Goal: Transaction & Acquisition: Purchase product/service

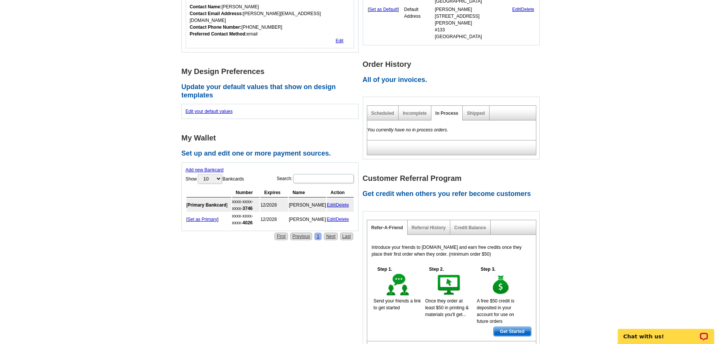
scroll to position [264, 0]
click at [470, 110] on link "Shipped" at bounding box center [476, 112] width 18 height 5
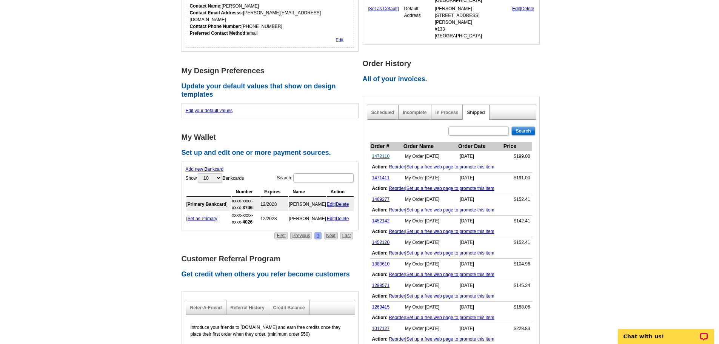
click at [383, 154] on link "1472110" at bounding box center [381, 156] width 18 height 5
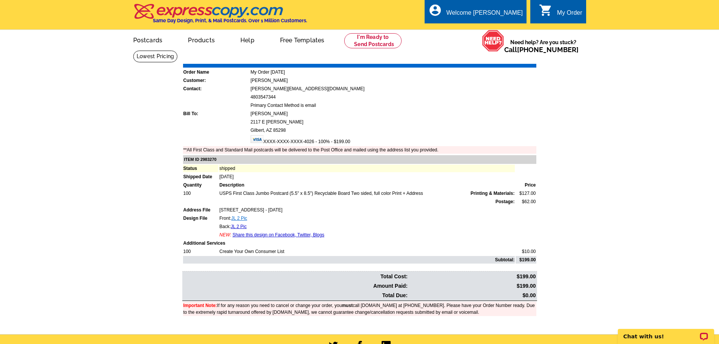
click at [232, 220] on link "JL 2 Pic" at bounding box center [239, 217] width 16 height 5
click at [238, 227] on link "JL 2 Pic" at bounding box center [239, 226] width 16 height 5
click at [141, 40] on link "Postcards" at bounding box center [147, 40] width 53 height 18
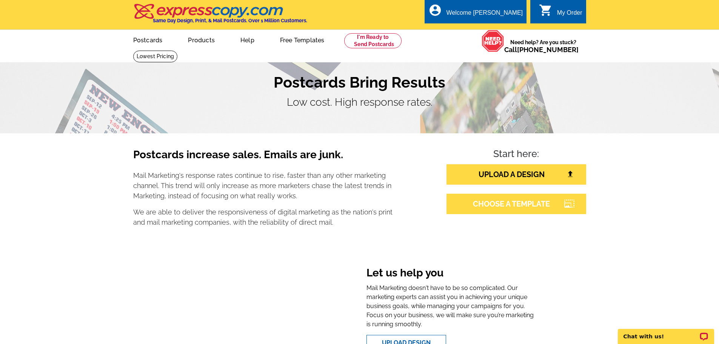
click at [530, 206] on link "CHOOSE A TEMPLATE" at bounding box center [516, 204] width 140 height 20
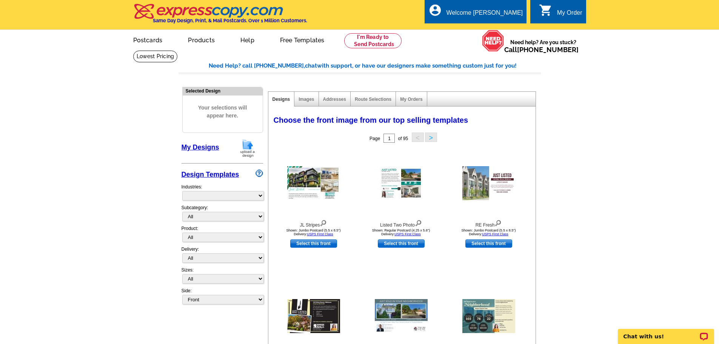
select select "785"
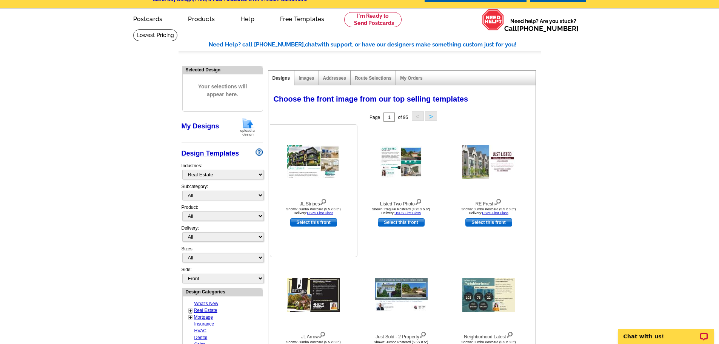
scroll to position [38, 0]
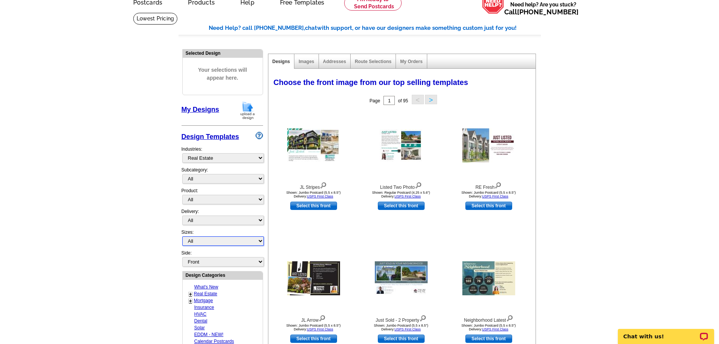
click at [213, 241] on select "All Jumbo Postcard (5.5" x 8.5") Regular Postcard (4.25" x 5.6") Panoramic Post…" at bounding box center [223, 240] width 82 height 9
select select "1"
click at [182, 237] on select "All Jumbo Postcard (5.5" x 8.5") Regular Postcard (4.25" x 5.6") Panoramic Post…" at bounding box center [223, 240] width 82 height 9
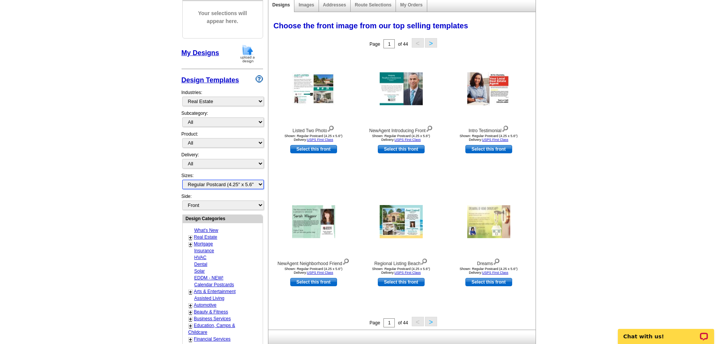
scroll to position [113, 0]
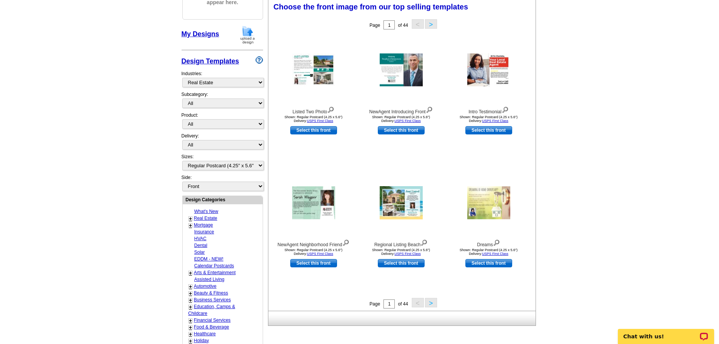
click at [429, 305] on button ">" at bounding box center [431, 302] width 12 height 9
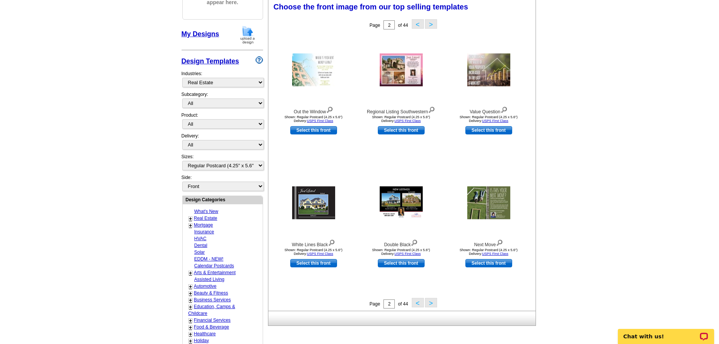
click at [432, 302] on button ">" at bounding box center [431, 302] width 12 height 9
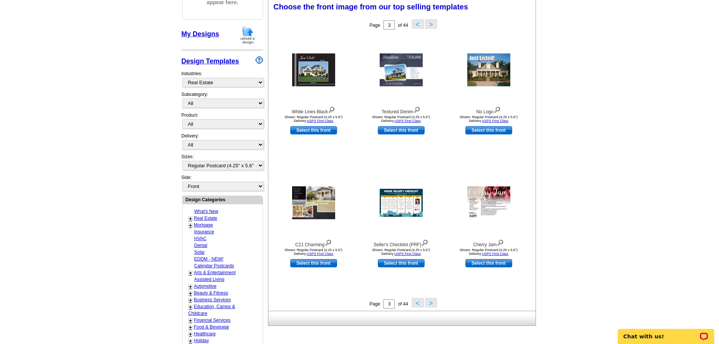
click at [430, 304] on button ">" at bounding box center [431, 302] width 12 height 9
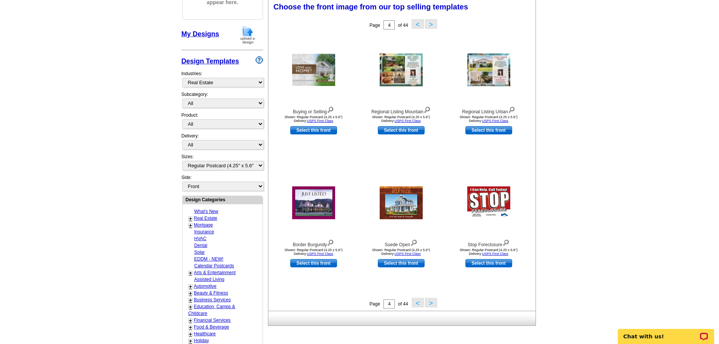
click at [430, 304] on button ">" at bounding box center [431, 302] width 12 height 9
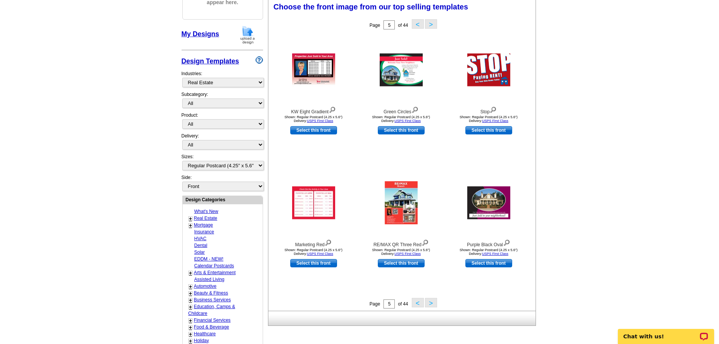
click at [430, 304] on button ">" at bounding box center [431, 302] width 12 height 9
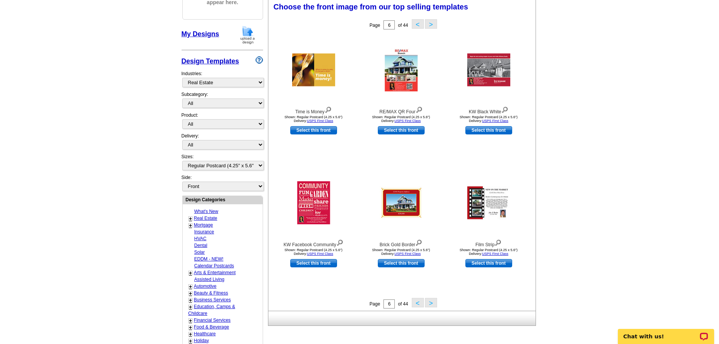
click at [432, 304] on button ">" at bounding box center [431, 302] width 12 height 9
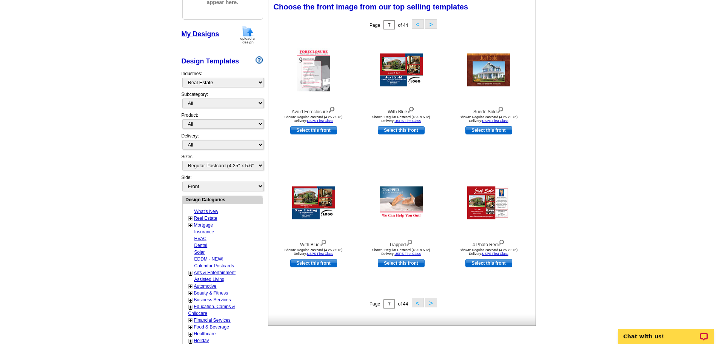
click at [432, 304] on button ">" at bounding box center [431, 302] width 12 height 9
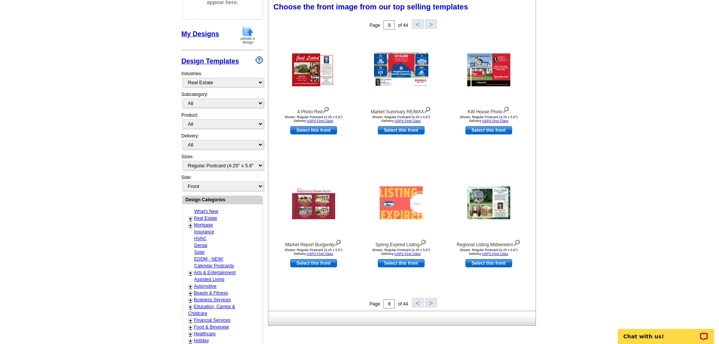
click at [430, 303] on button ">" at bounding box center [431, 302] width 12 height 9
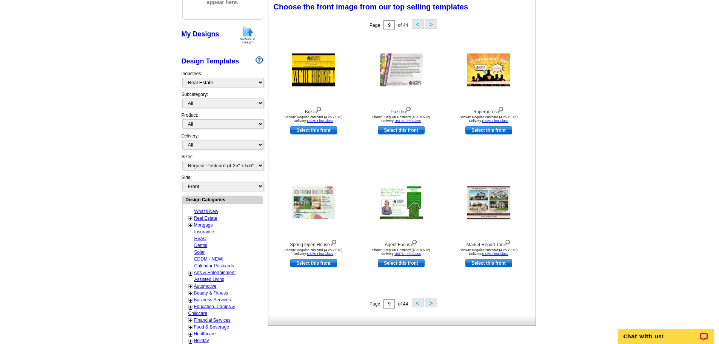
click at [430, 303] on button ">" at bounding box center [431, 302] width 12 height 9
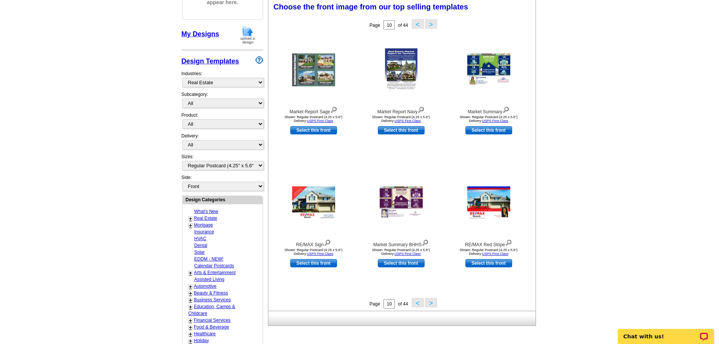
click at [430, 303] on button ">" at bounding box center [431, 302] width 12 height 9
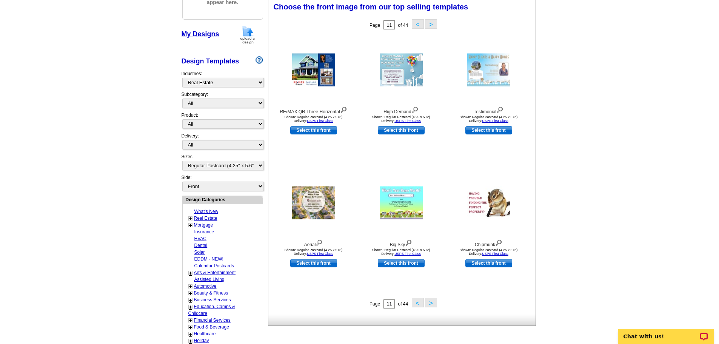
click at [428, 302] on button ">" at bounding box center [431, 302] width 12 height 9
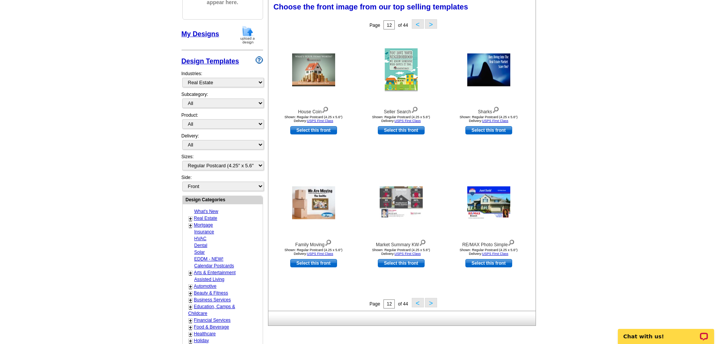
click at [428, 302] on button ">" at bounding box center [431, 302] width 12 height 9
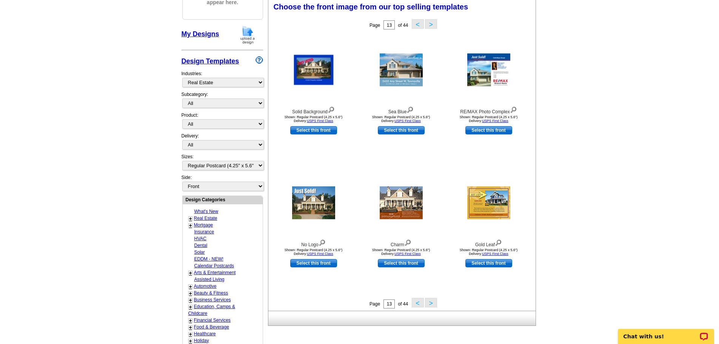
click at [428, 302] on button ">" at bounding box center [431, 302] width 12 height 9
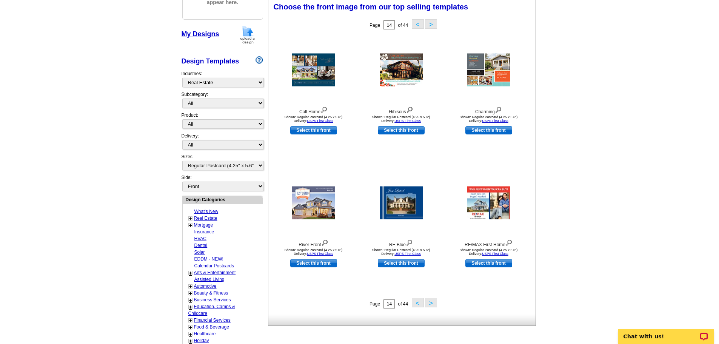
click at [428, 302] on button ">" at bounding box center [431, 302] width 12 height 9
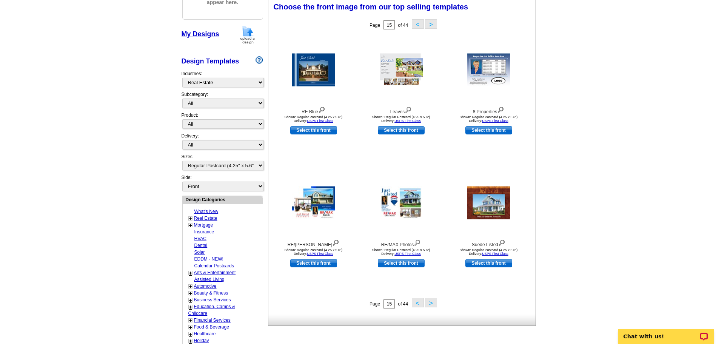
click at [428, 302] on button ">" at bounding box center [431, 302] width 12 height 9
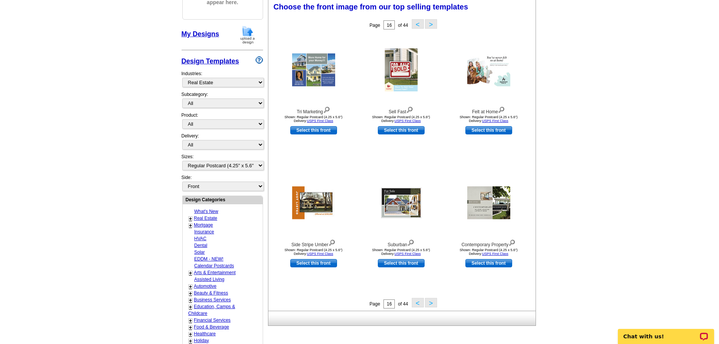
click at [428, 302] on button ">" at bounding box center [431, 302] width 12 height 9
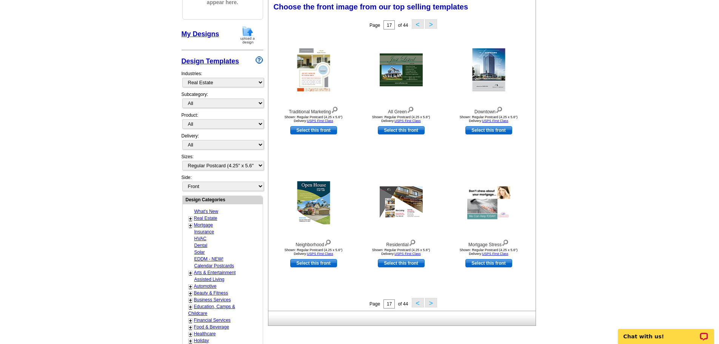
click at [428, 302] on button ">" at bounding box center [431, 302] width 12 height 9
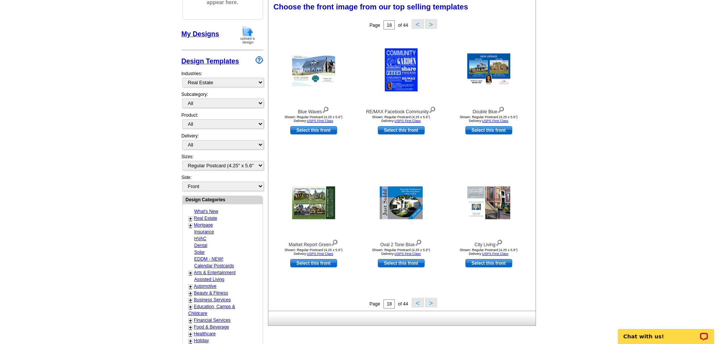
click at [428, 302] on button ">" at bounding box center [431, 302] width 12 height 9
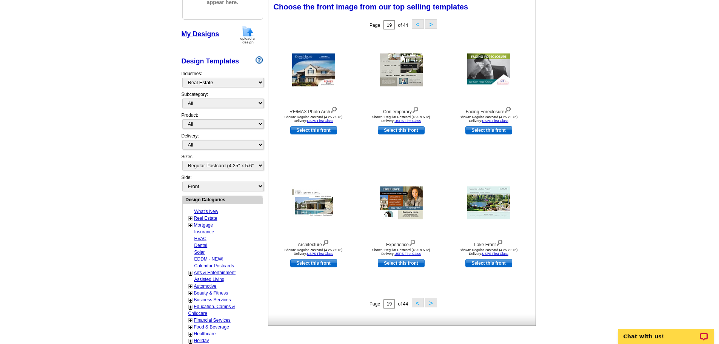
click at [428, 302] on button ">" at bounding box center [431, 302] width 12 height 9
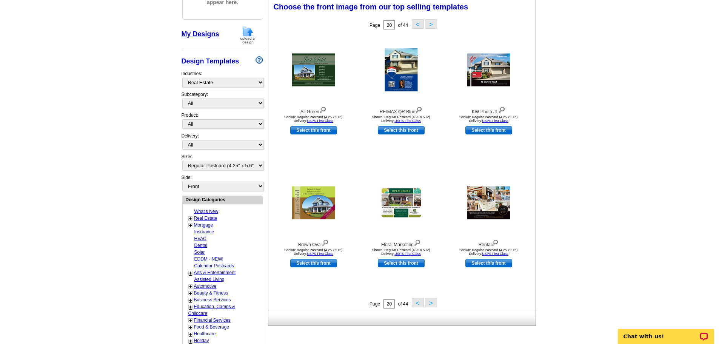
click at [428, 302] on button ">" at bounding box center [431, 302] width 12 height 9
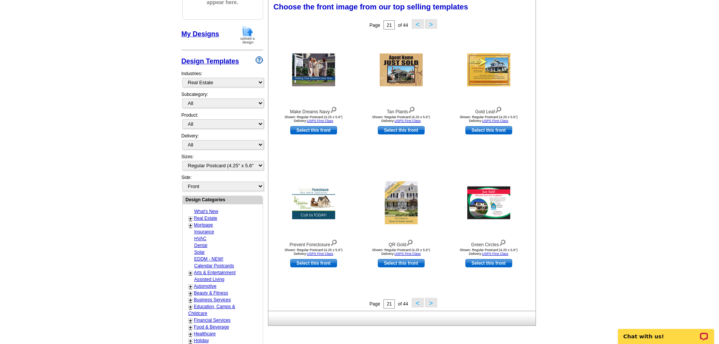
click at [428, 302] on button ">" at bounding box center [431, 302] width 12 height 9
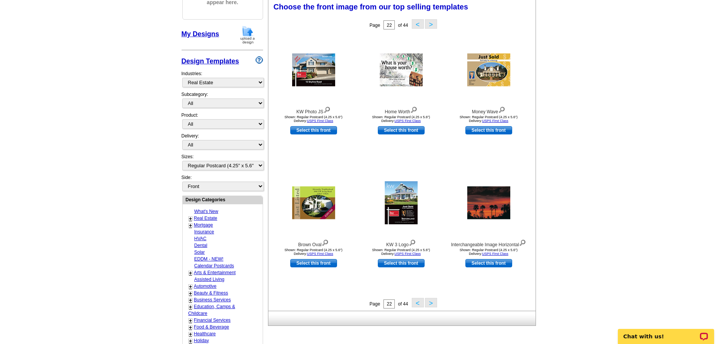
click at [428, 302] on button ">" at bounding box center [431, 302] width 12 height 9
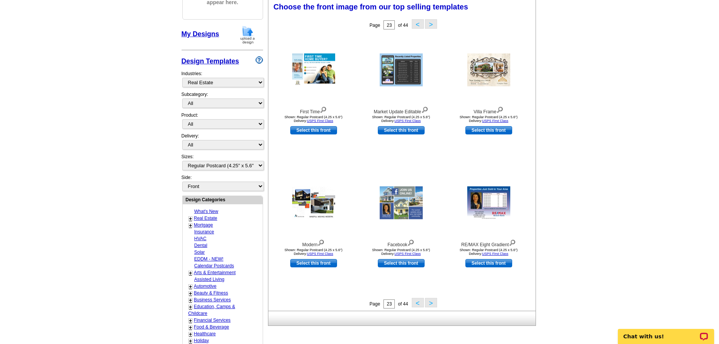
click at [428, 302] on button ">" at bounding box center [431, 302] width 12 height 9
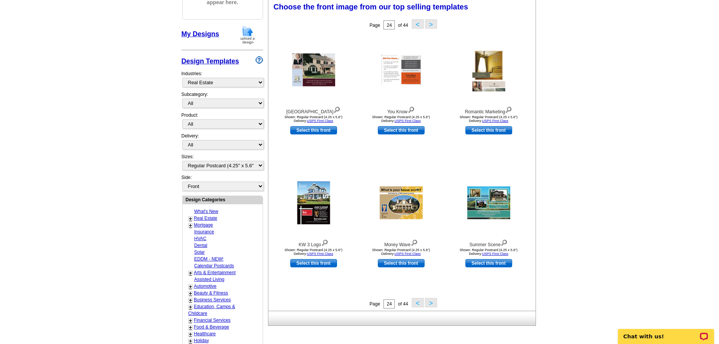
click at [428, 302] on button ">" at bounding box center [431, 302] width 12 height 9
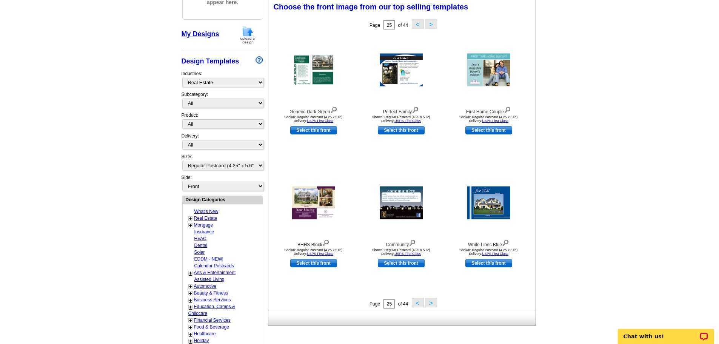
click at [428, 302] on button ">" at bounding box center [431, 302] width 12 height 9
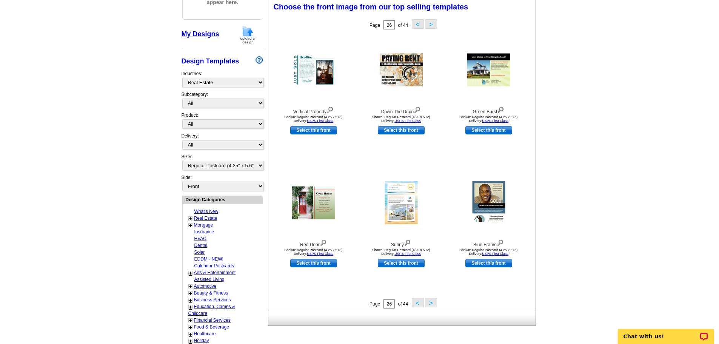
click at [428, 302] on button ">" at bounding box center [431, 302] width 12 height 9
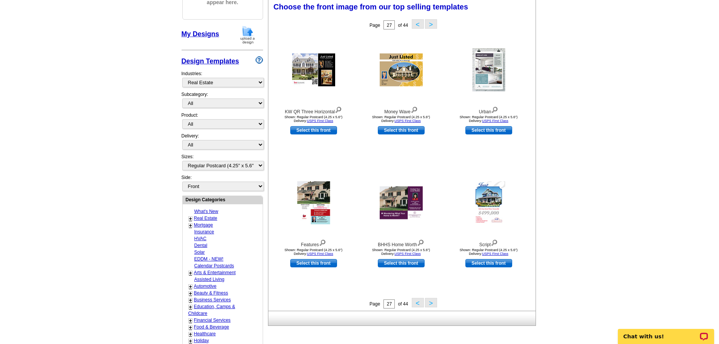
click at [435, 303] on button ">" at bounding box center [431, 302] width 12 height 9
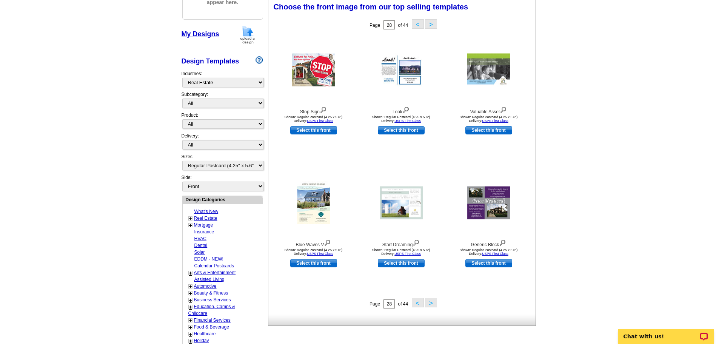
click at [435, 303] on button ">" at bounding box center [431, 302] width 12 height 9
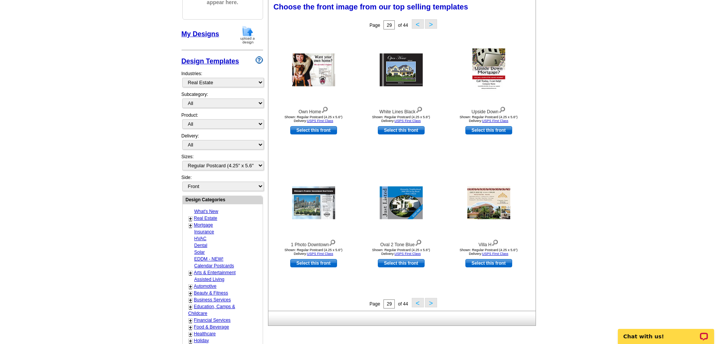
click at [435, 303] on button ">" at bounding box center [431, 302] width 12 height 9
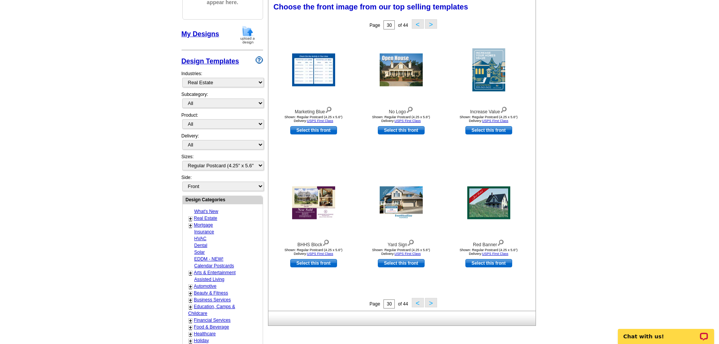
click at [435, 303] on button ">" at bounding box center [431, 302] width 12 height 9
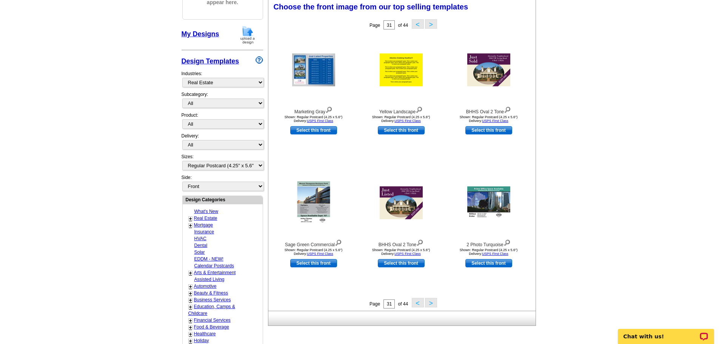
click at [435, 303] on button ">" at bounding box center [431, 302] width 12 height 9
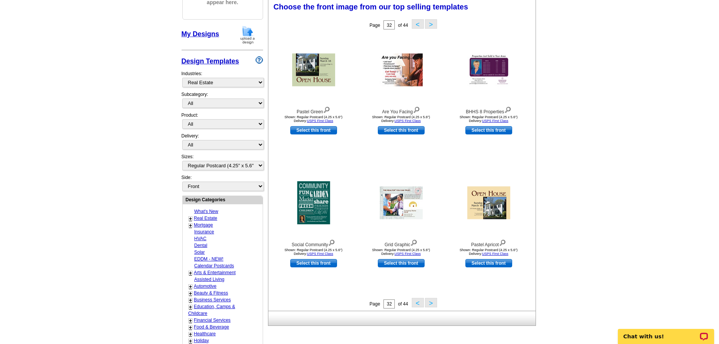
click at [435, 303] on button ">" at bounding box center [431, 302] width 12 height 9
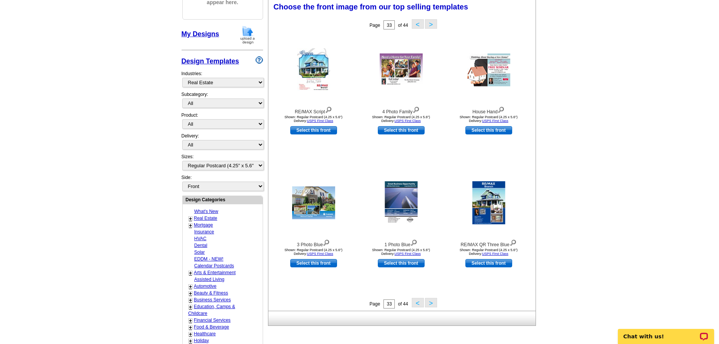
click at [435, 303] on button ">" at bounding box center [431, 302] width 12 height 9
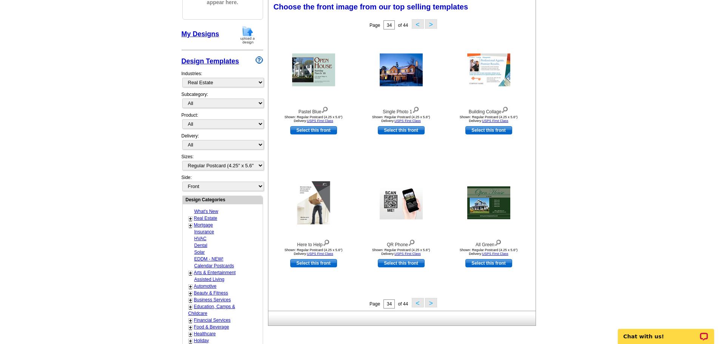
click at [435, 303] on button ">" at bounding box center [431, 302] width 12 height 9
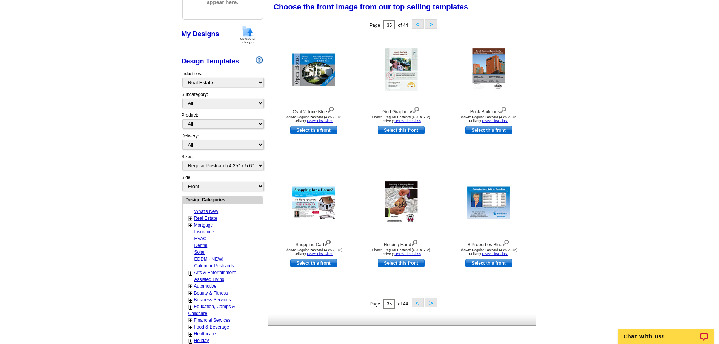
click at [435, 303] on button ">" at bounding box center [431, 302] width 12 height 9
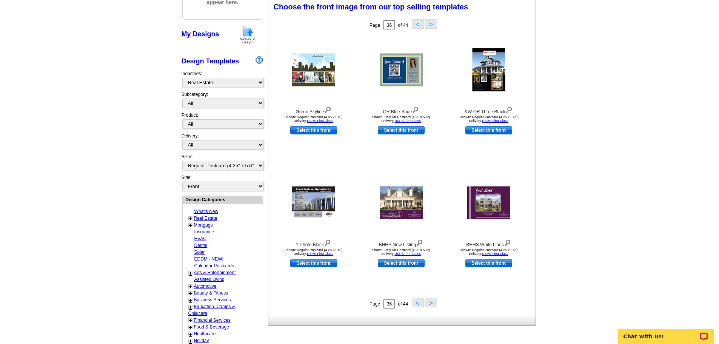
click at [435, 303] on button ">" at bounding box center [431, 302] width 12 height 9
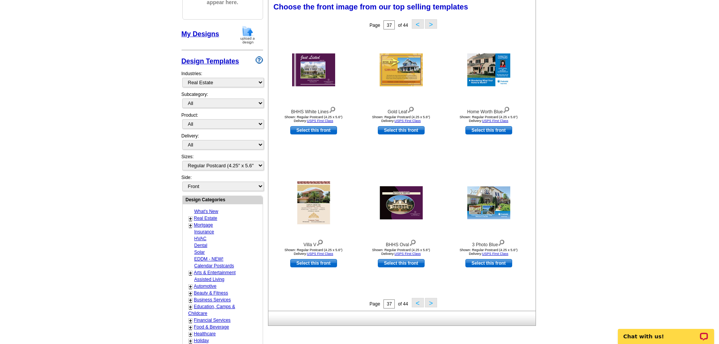
click at [435, 303] on button ">" at bounding box center [431, 302] width 12 height 9
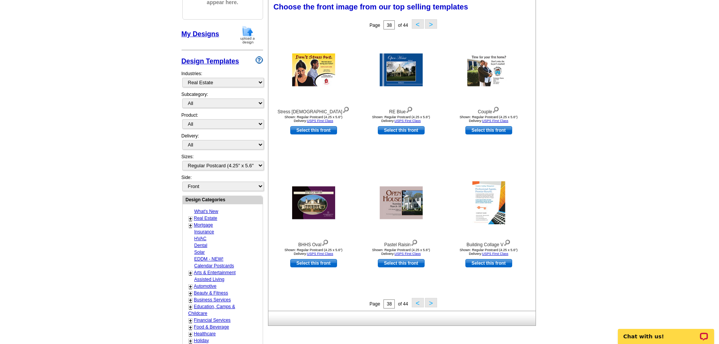
click at [435, 303] on button ">" at bounding box center [431, 302] width 12 height 9
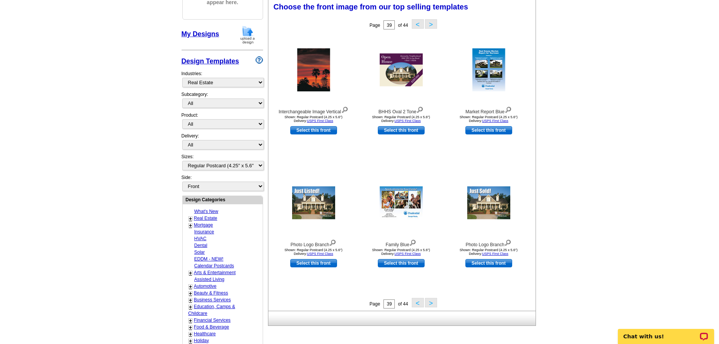
click at [435, 303] on button ">" at bounding box center [431, 302] width 12 height 9
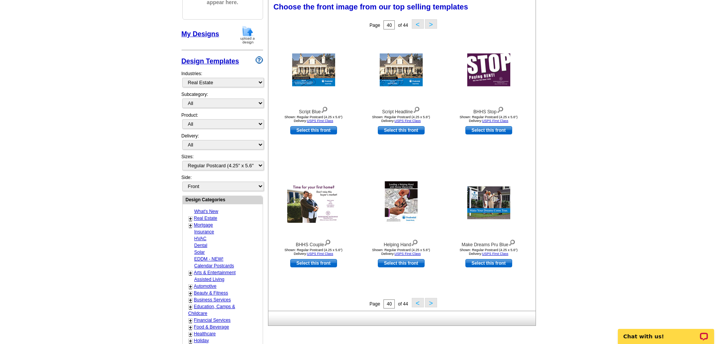
click at [435, 303] on button ">" at bounding box center [431, 302] width 12 height 9
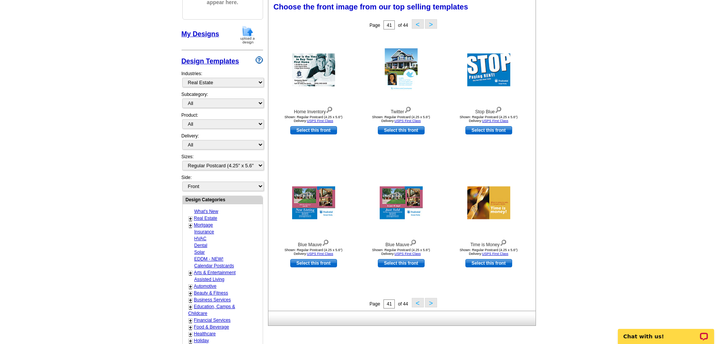
click at [435, 303] on button ">" at bounding box center [431, 302] width 12 height 9
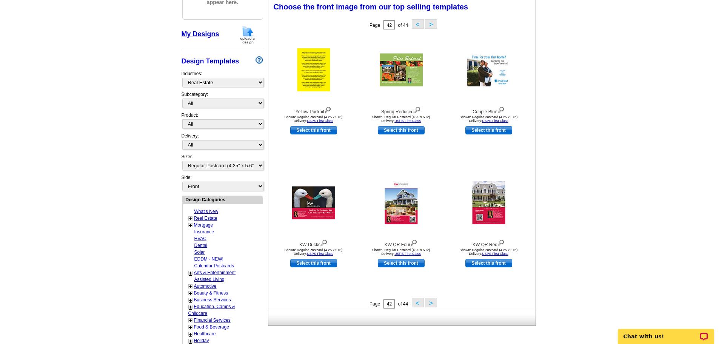
click at [435, 303] on button ">" at bounding box center [431, 302] width 12 height 9
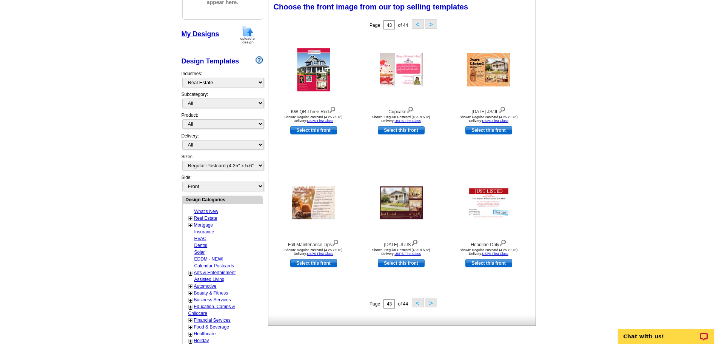
click at [435, 303] on button ">" at bounding box center [431, 302] width 12 height 9
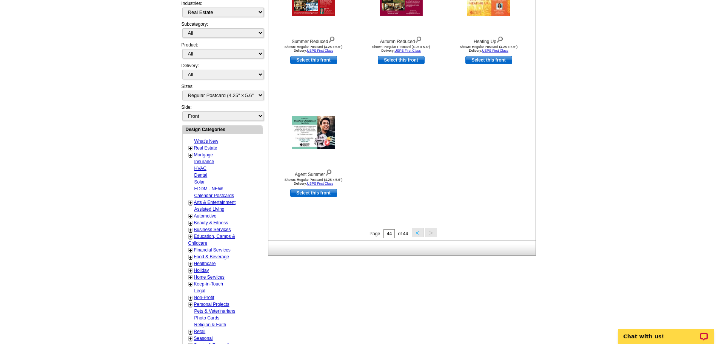
scroll to position [0, 0]
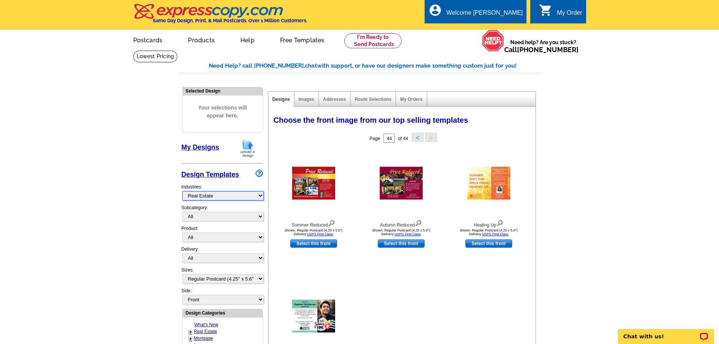
click at [234, 196] on select "What's New Real Estate Mortgage Insurance HVAC Dental Solar EDDM - NEW! Calenda…" at bounding box center [223, 195] width 82 height 9
click at [131, 190] on main "Need Help? call 800-260-5887, chat with support, or have our designers make som…" at bounding box center [359, 330] width 719 height 561
click at [200, 216] on select "All RE/MAX® Referrals Keller Williams® Berkshire Hathaway Home Services Century…" at bounding box center [223, 216] width 82 height 9
select select "788"
click at [182, 212] on select "All RE/MAX® Referrals Keller Williams® Berkshire Hathaway Home Services Century…" at bounding box center [223, 216] width 82 height 9
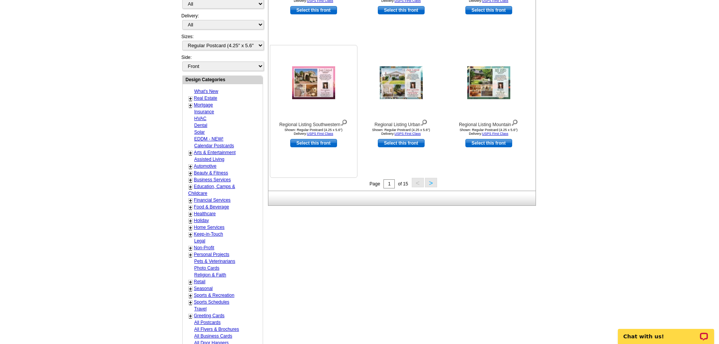
scroll to position [264, 0]
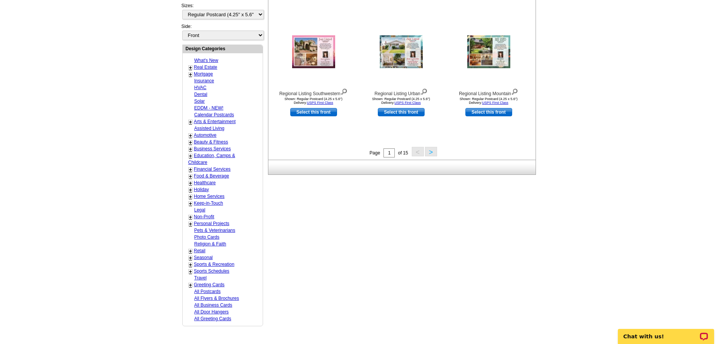
click at [429, 152] on button ">" at bounding box center [431, 151] width 12 height 9
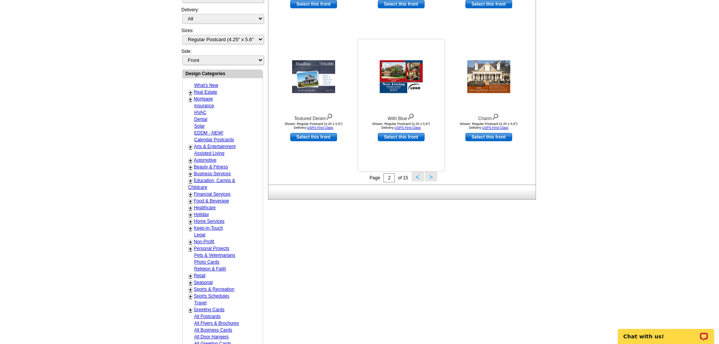
scroll to position [263, 0]
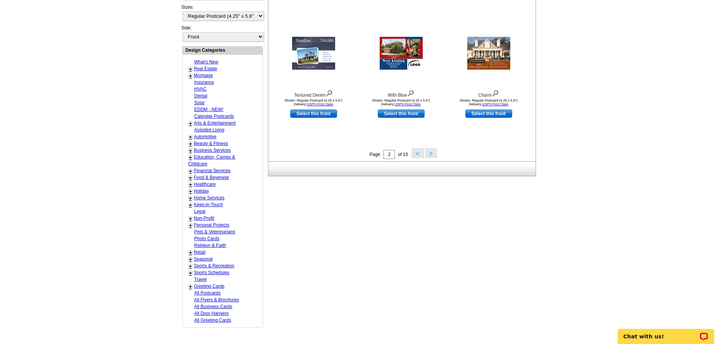
click at [428, 155] on button ">" at bounding box center [431, 152] width 12 height 9
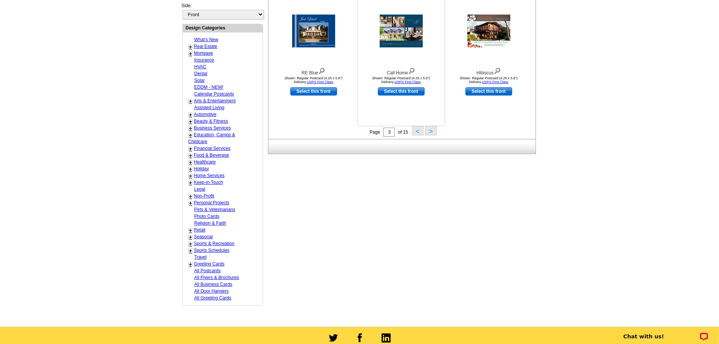
scroll to position [260, 0]
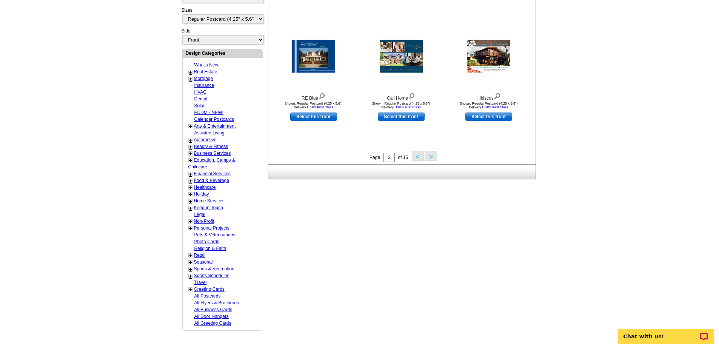
click at [432, 154] on button ">" at bounding box center [431, 155] width 12 height 9
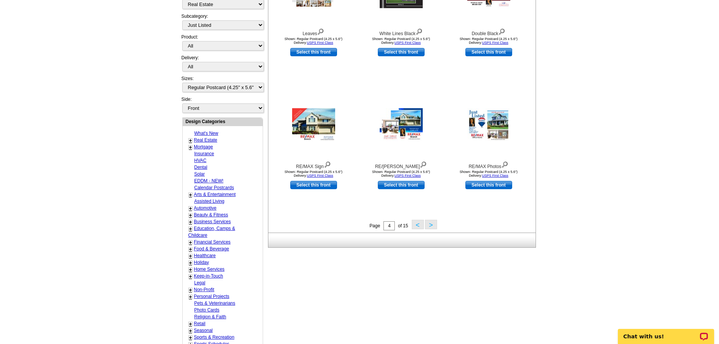
scroll to position [300, 0]
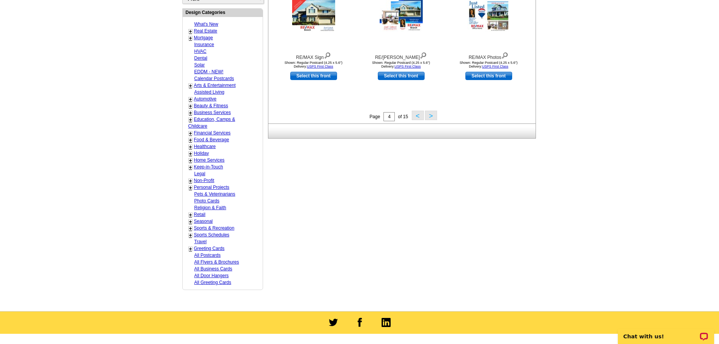
click at [430, 119] on button ">" at bounding box center [431, 115] width 12 height 9
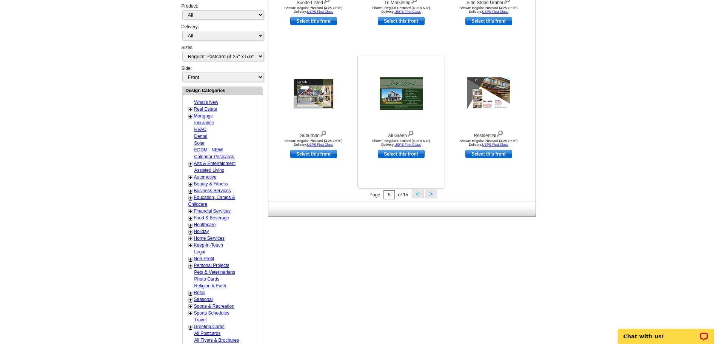
scroll to position [225, 0]
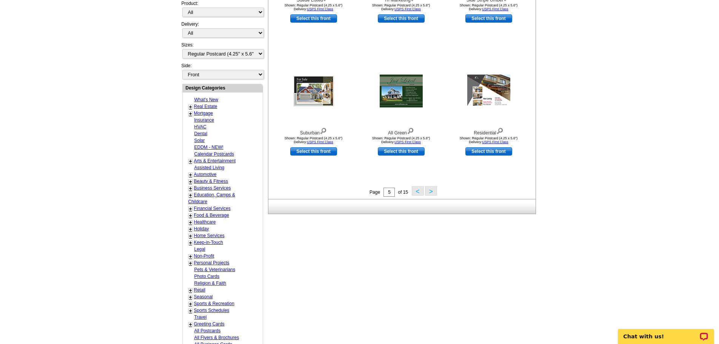
click at [428, 190] on button ">" at bounding box center [431, 190] width 12 height 9
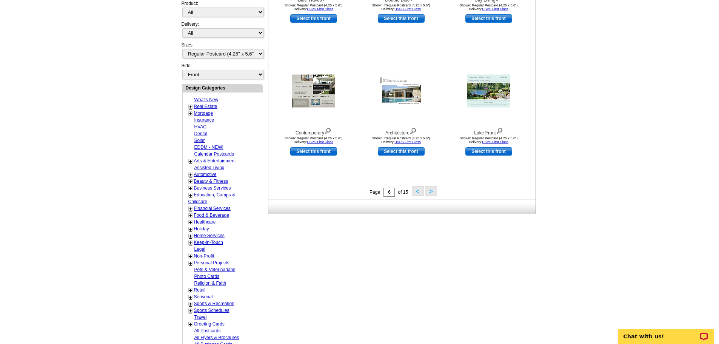
click at [434, 192] on button ">" at bounding box center [431, 190] width 12 height 9
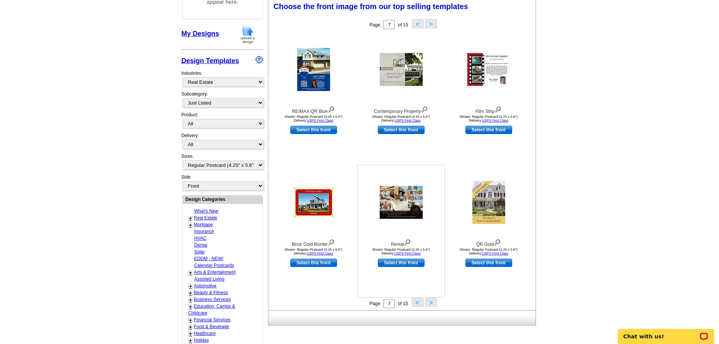
scroll to position [112, 0]
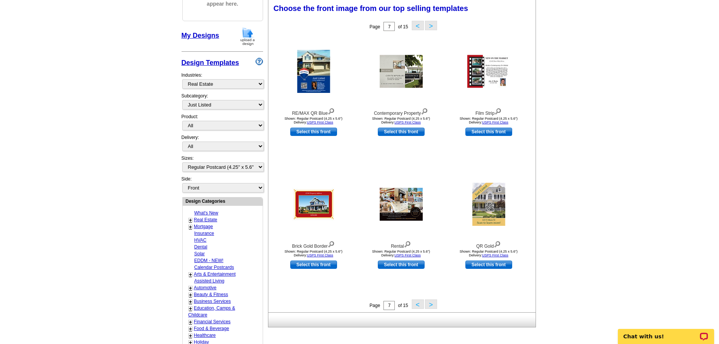
click at [429, 306] on button ">" at bounding box center [431, 303] width 12 height 9
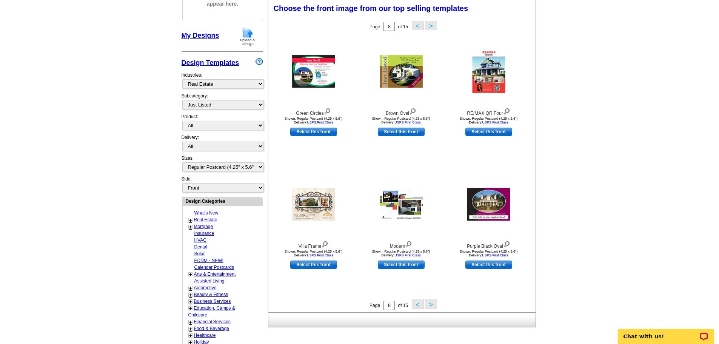
click at [434, 303] on button ">" at bounding box center [431, 303] width 12 height 9
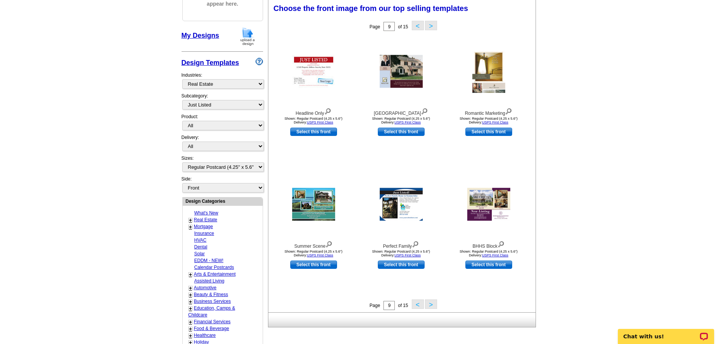
click at [429, 308] on button ">" at bounding box center [431, 303] width 12 height 9
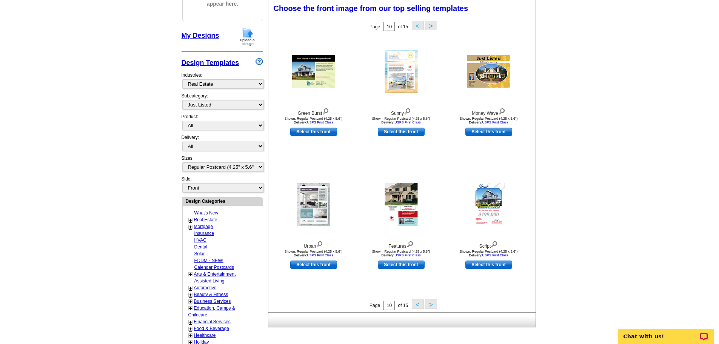
click at [431, 307] on button ">" at bounding box center [431, 303] width 12 height 9
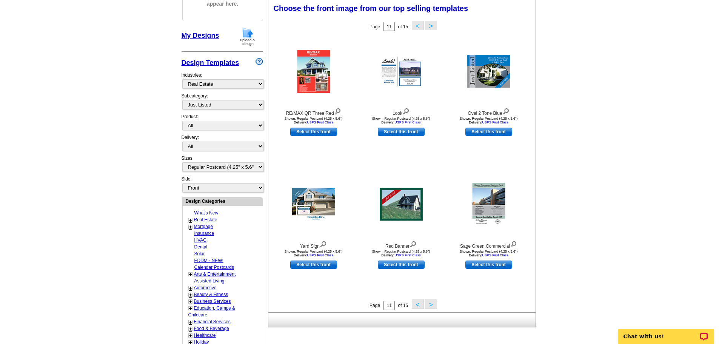
click at [431, 307] on button ">" at bounding box center [431, 303] width 12 height 9
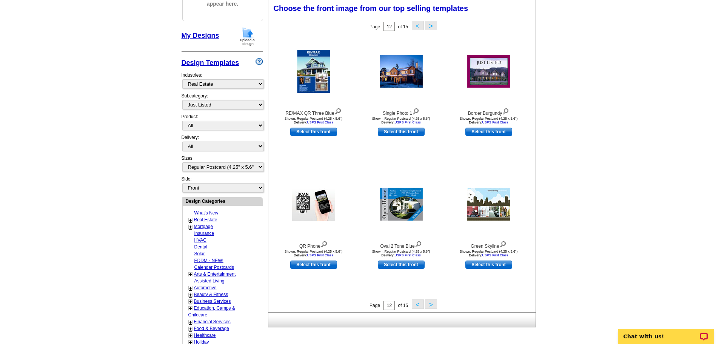
click at [431, 307] on button ">" at bounding box center [431, 303] width 12 height 9
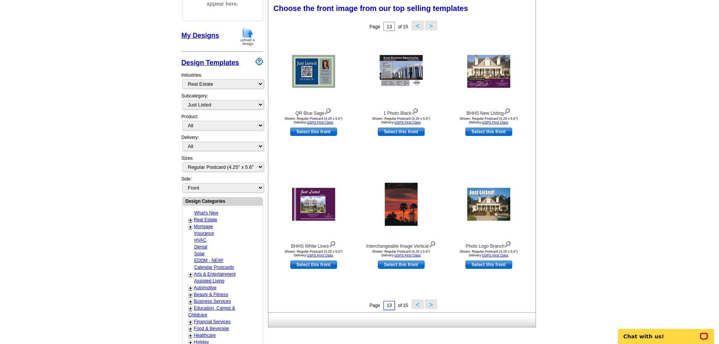
drag, startPoint x: 392, startPoint y: 306, endPoint x: 363, endPoint y: 306, distance: 29.4
click at [363, 306] on div "Page 13 of 15 < >" at bounding box center [403, 304] width 267 height 11
type input "01"
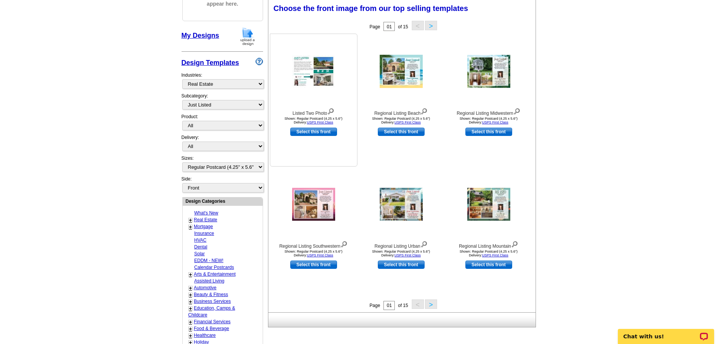
click at [324, 132] on link "Select this front" at bounding box center [313, 132] width 47 height 8
select select "back"
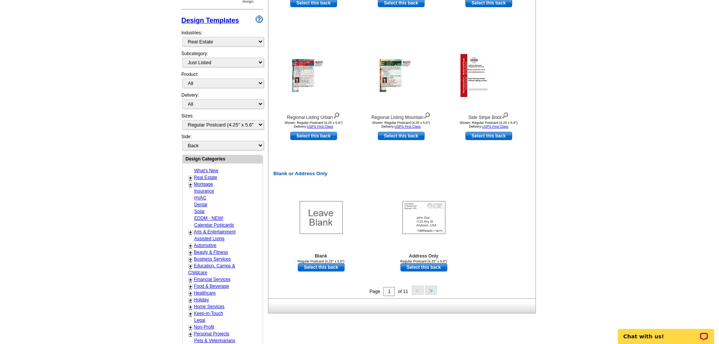
scroll to position [302, 0]
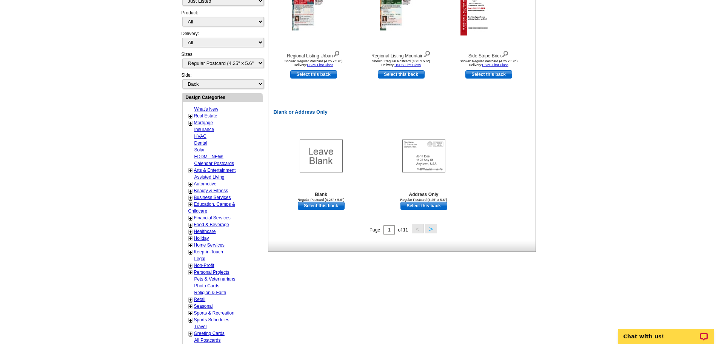
click at [428, 230] on button ">" at bounding box center [431, 228] width 12 height 9
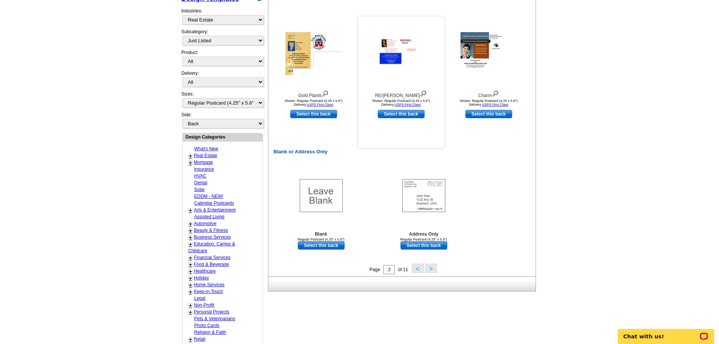
scroll to position [263, 0]
click at [432, 270] on button ">" at bounding box center [431, 267] width 12 height 9
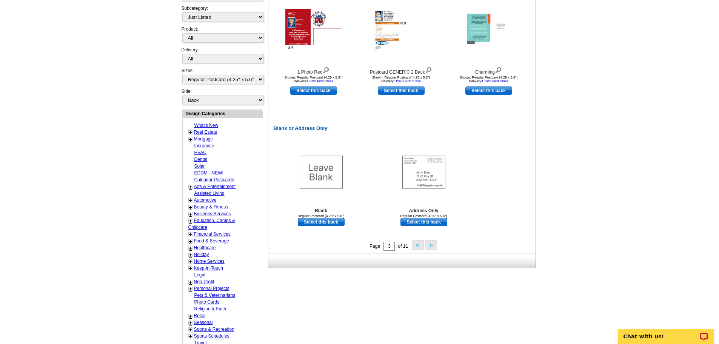
scroll to position [338, 0]
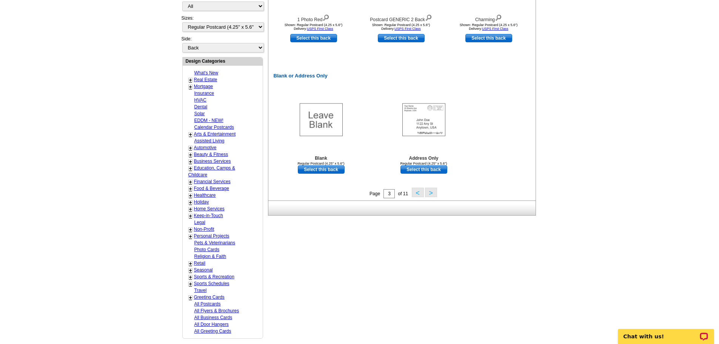
click at [431, 196] on button ">" at bounding box center [431, 192] width 12 height 9
click at [428, 189] on button ">" at bounding box center [431, 192] width 12 height 9
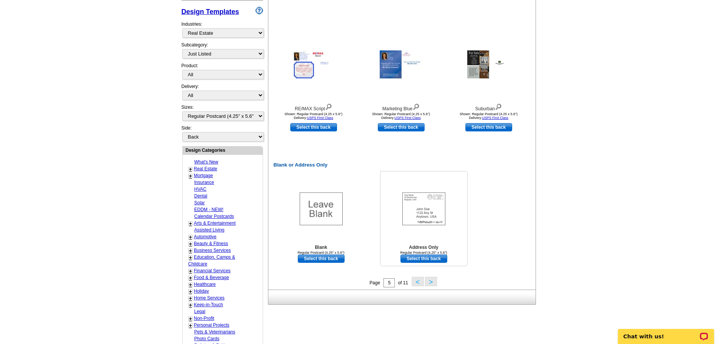
scroll to position [263, 0]
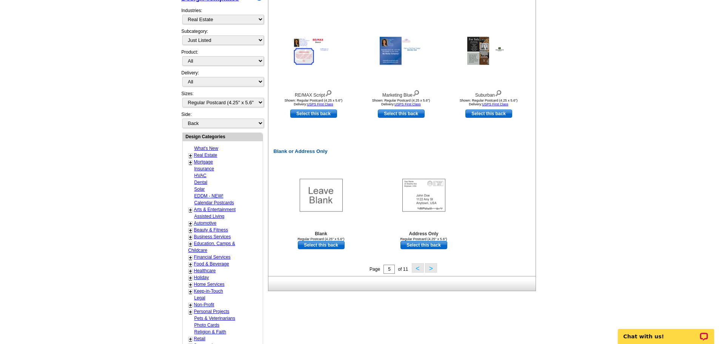
click at [432, 268] on button ">" at bounding box center [431, 267] width 12 height 9
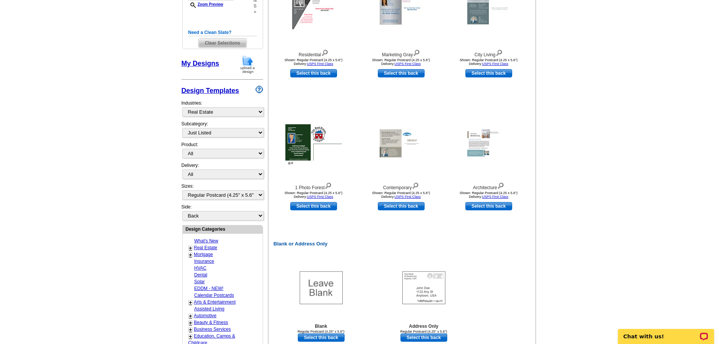
scroll to position [300, 0]
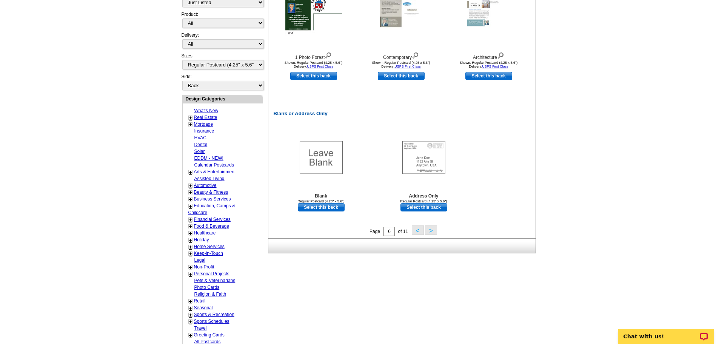
click at [434, 229] on button ">" at bounding box center [431, 229] width 12 height 9
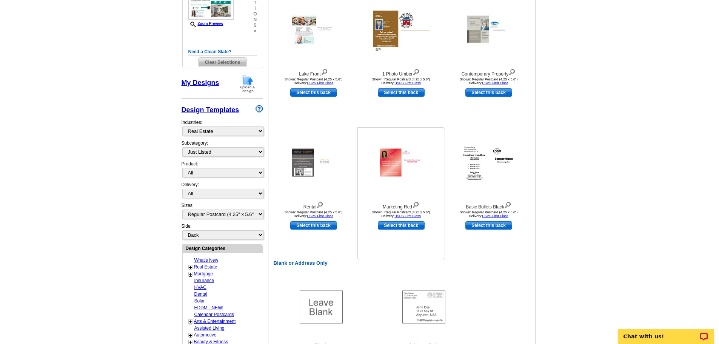
scroll to position [225, 0]
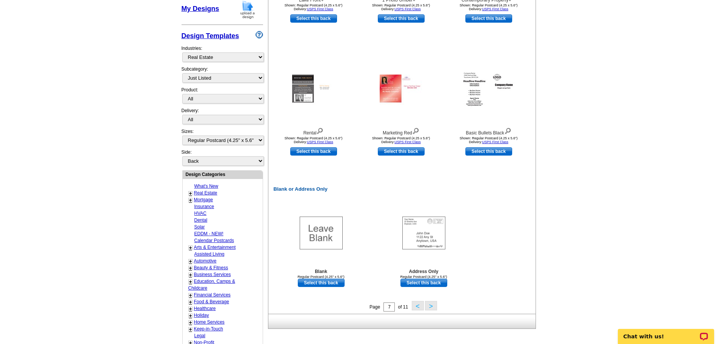
click at [431, 308] on button ">" at bounding box center [431, 305] width 12 height 9
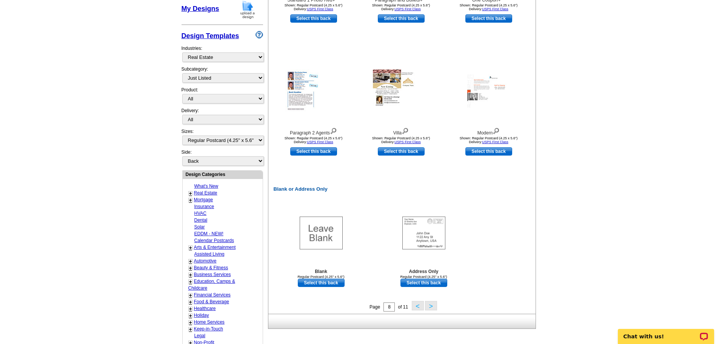
click at [431, 305] on button ">" at bounding box center [431, 305] width 12 height 9
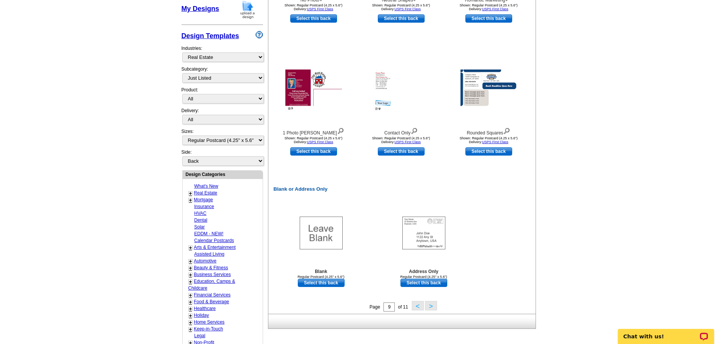
click at [433, 305] on button ">" at bounding box center [431, 305] width 12 height 9
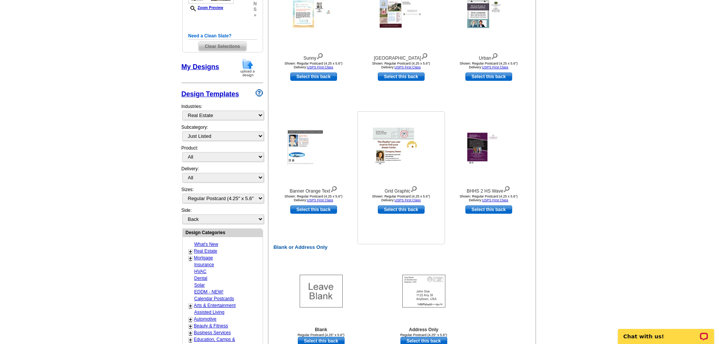
scroll to position [263, 0]
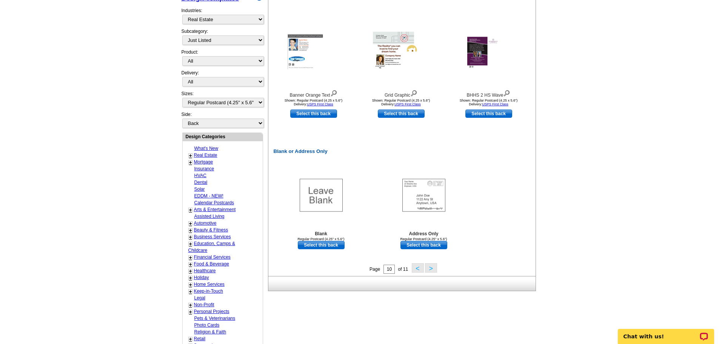
click at [433, 269] on button ">" at bounding box center [431, 267] width 12 height 9
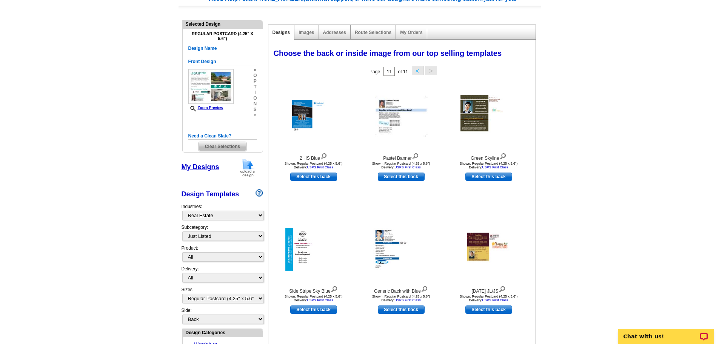
scroll to position [0, 0]
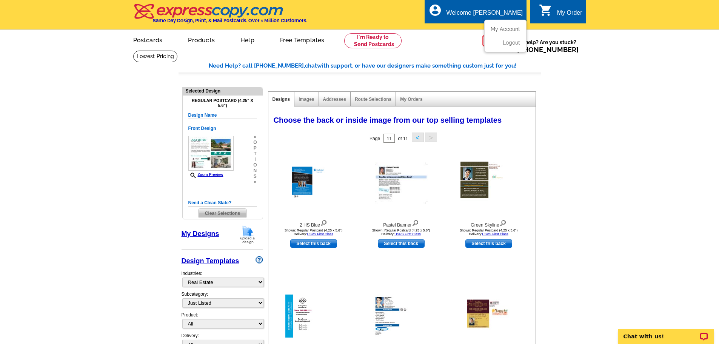
click at [497, 13] on div "Welcome [PERSON_NAME]" at bounding box center [484, 14] width 76 height 11
click at [505, 29] on link "My Account" at bounding box center [504, 29] width 32 height 7
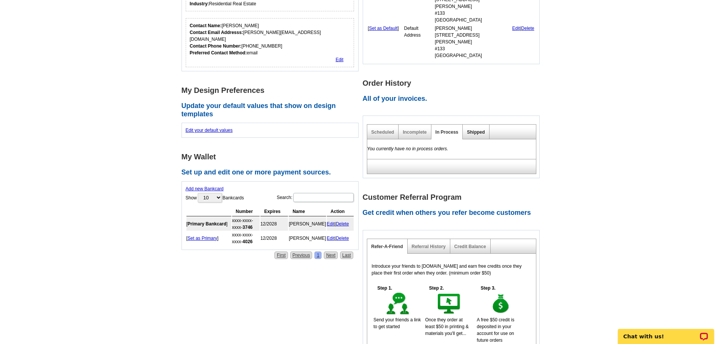
click at [477, 129] on link "Shipped" at bounding box center [476, 131] width 18 height 5
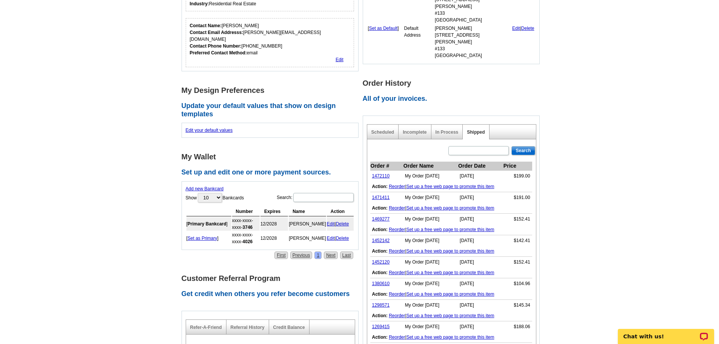
click at [397, 184] on link "Reorder" at bounding box center [397, 186] width 16 height 5
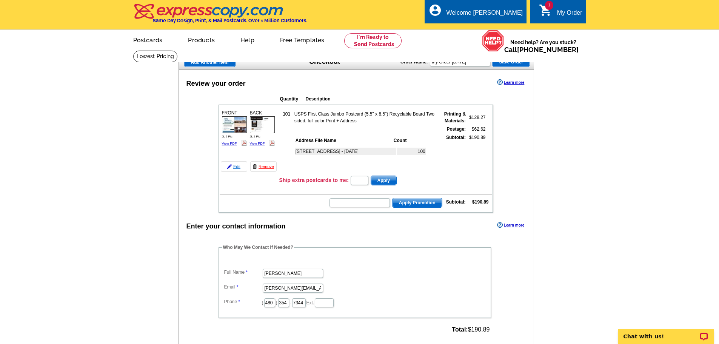
click at [236, 168] on link "Edit" at bounding box center [234, 166] width 26 height 11
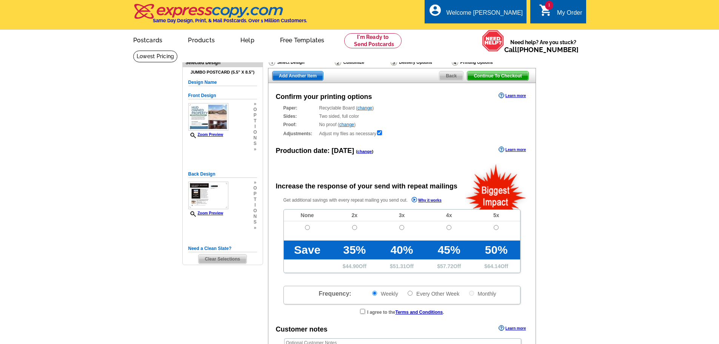
radio input "false"
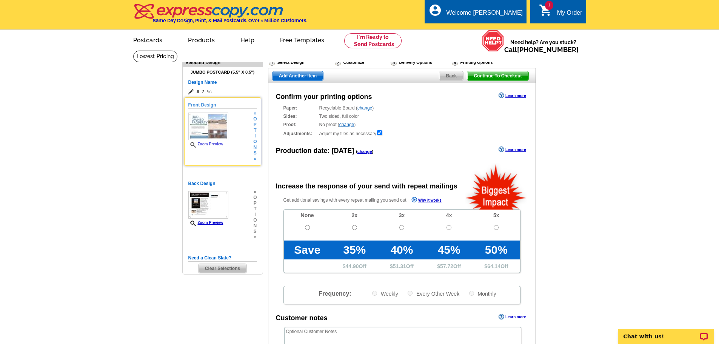
click at [220, 128] on img at bounding box center [208, 126] width 40 height 28
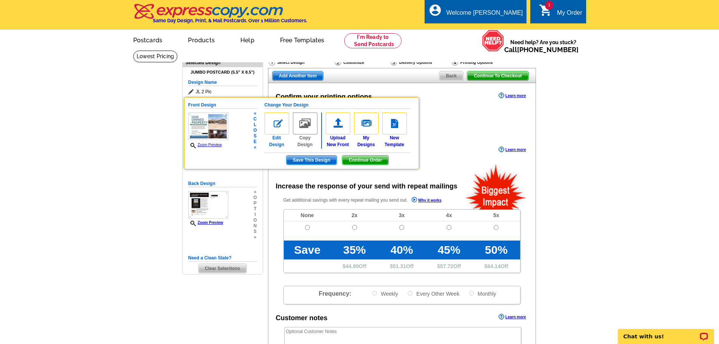
click at [279, 124] on img at bounding box center [277, 123] width 25 height 22
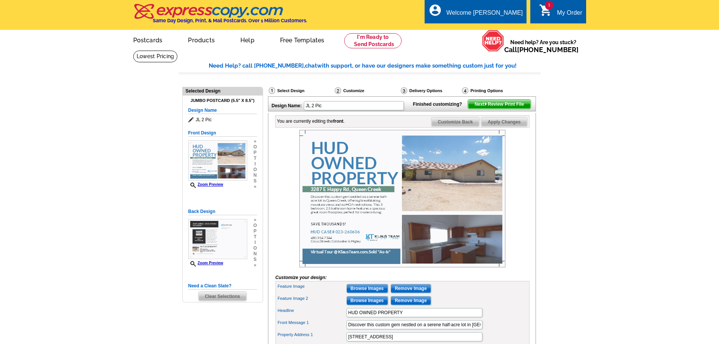
click at [357, 201] on img at bounding box center [402, 198] width 206 height 137
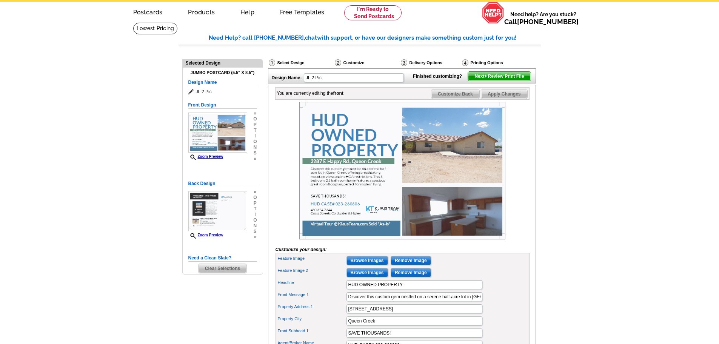
scroll to position [75, 0]
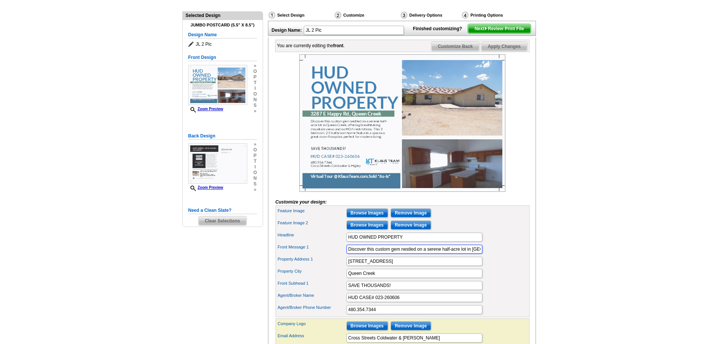
click at [382, 254] on input "Discover this custom gem nestled on a serene half-acre lot in [GEOGRAPHIC_DATA]…" at bounding box center [414, 249] width 136 height 9
click at [382, 254] on input "Discover this custom gem nestled on a serene half-acre lot in Queen Creek, offe…" at bounding box center [414, 249] width 136 height 9
paste input "The inviting eat-in kitchen is a chef’s dream, featuring an island and sleek st…"
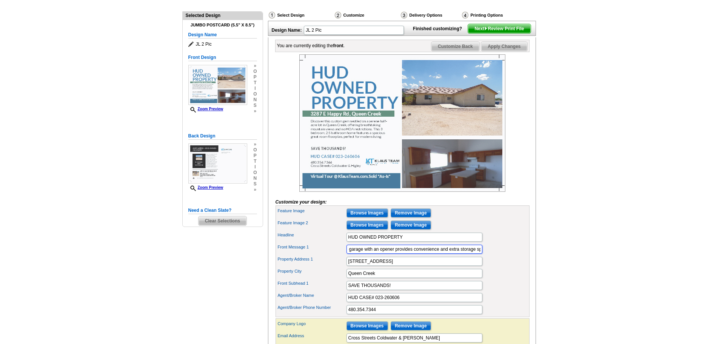
type input "The inviting eat-in kitchen is a chef’s dream, featuring an island and sleek st…"
click at [483, 231] on div "Feature Image 2 Browse Images Remove Image" at bounding box center [402, 225] width 251 height 12
click at [330, 151] on img at bounding box center [402, 122] width 206 height 137
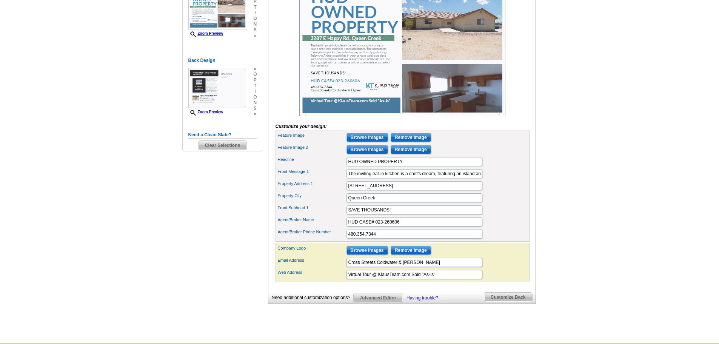
scroll to position [113, 0]
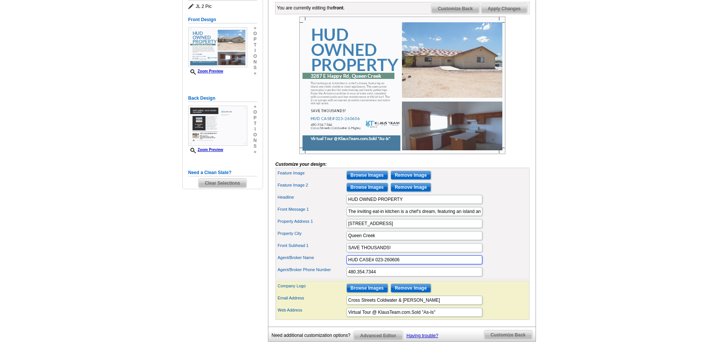
click at [390, 264] on input "HUD CASE# 023-260606" at bounding box center [414, 259] width 136 height 9
type input "HUD CASE# 023-969152"
click at [391, 228] on input "3287 E Happy Rd" at bounding box center [414, 223] width 136 height 9
drag, startPoint x: 390, startPoint y: 238, endPoint x: 323, endPoint y: 229, distance: 67.0
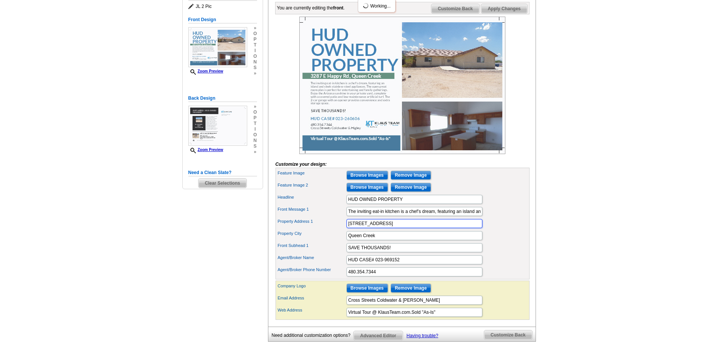
click at [323, 229] on div "Feature Image Browse Images Remove Image Feature Image 2 Browse Images Remove I…" at bounding box center [402, 224] width 254 height 112
type input "1295 E [PERSON_NAME]"
click at [331, 254] on div "Front Subhead 1 SAVE THOUSANDS!" at bounding box center [402, 248] width 251 height 12
drag, startPoint x: 375, startPoint y: 248, endPoint x: 319, endPoint y: 248, distance: 56.6
click at [319, 242] on div "Property City Queen Creek" at bounding box center [402, 235] width 251 height 12
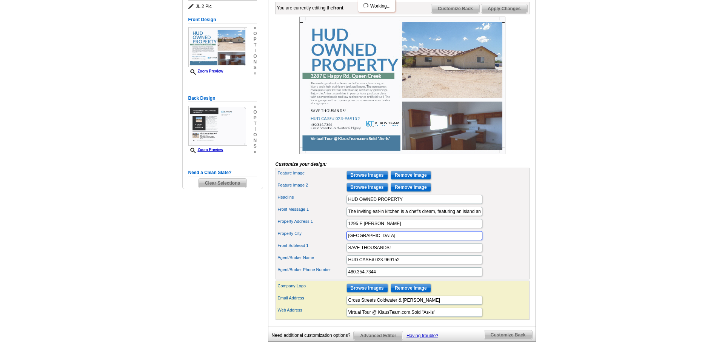
type input "[GEOGRAPHIC_DATA]"
click at [328, 237] on label "Property City" at bounding box center [312, 233] width 68 height 6
click at [346, 240] on input "[GEOGRAPHIC_DATA]" at bounding box center [414, 235] width 136 height 9
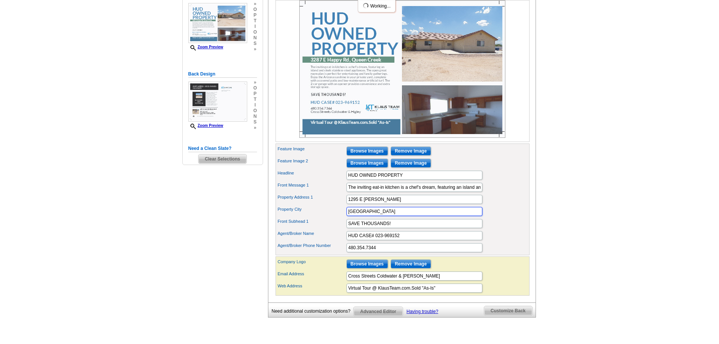
scroll to position [151, 0]
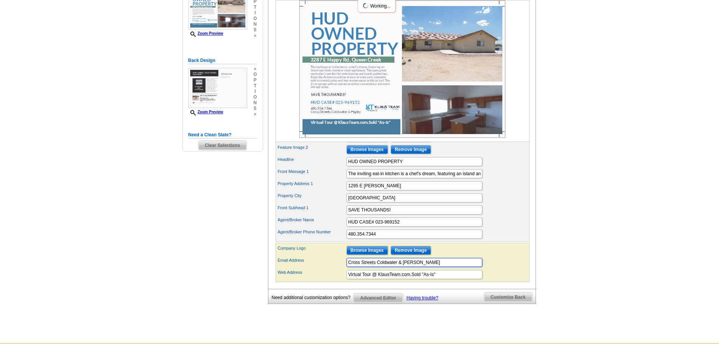
drag, startPoint x: 429, startPoint y: 276, endPoint x: 376, endPoint y: 277, distance: 52.8
click at [376, 267] on input "Cross Streets Coldwater & Higley" at bounding box center [414, 262] width 136 height 9
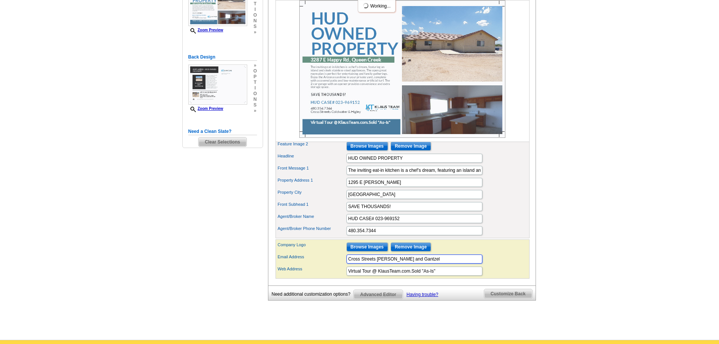
type input "Cross Streets Combs and Gantzel"
click at [519, 188] on div "Property Address 1 1295 E Estelle" at bounding box center [402, 182] width 251 height 12
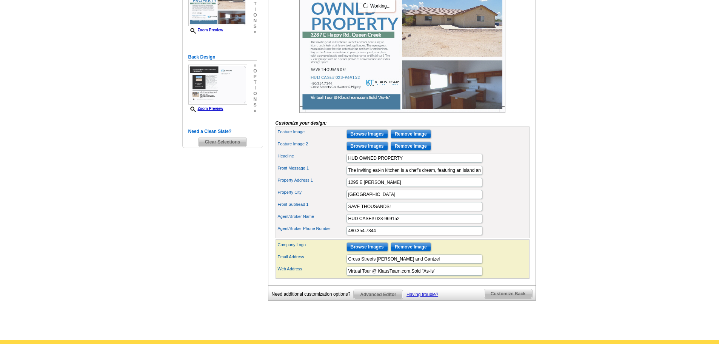
scroll to position [41, 0]
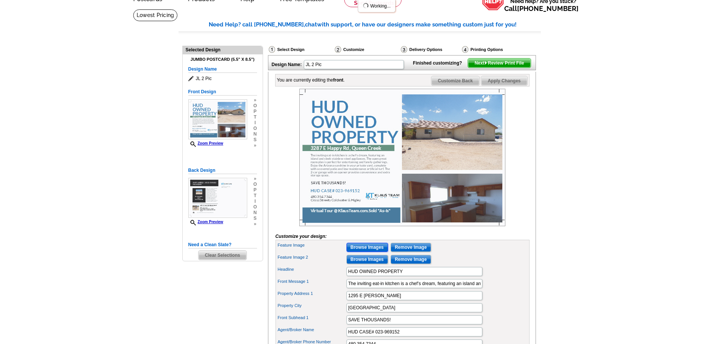
click at [380, 252] on input "Browse Images" at bounding box center [367, 247] width 42 height 9
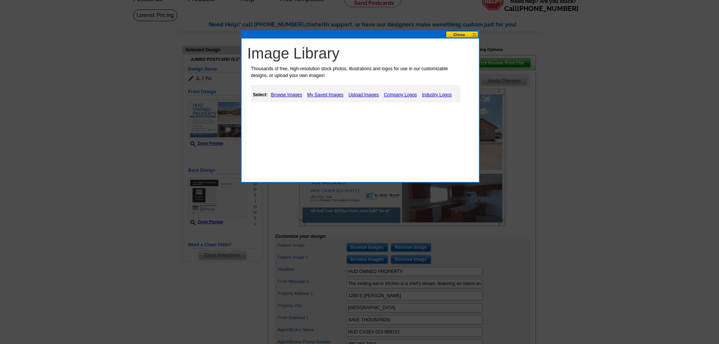
click at [289, 95] on link "Browse Images" at bounding box center [286, 94] width 35 height 9
click at [359, 95] on link "Upload Images" at bounding box center [364, 94] width 34 height 9
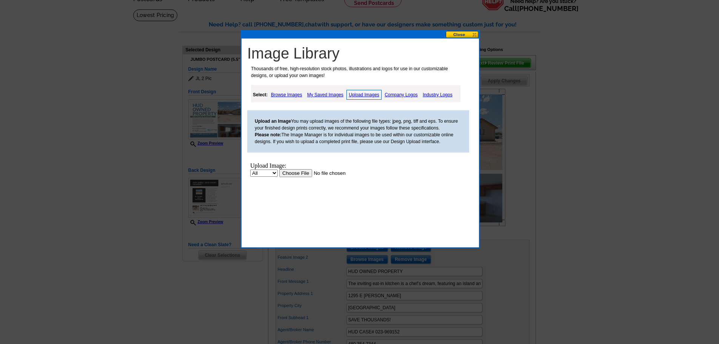
scroll to position [0, 0]
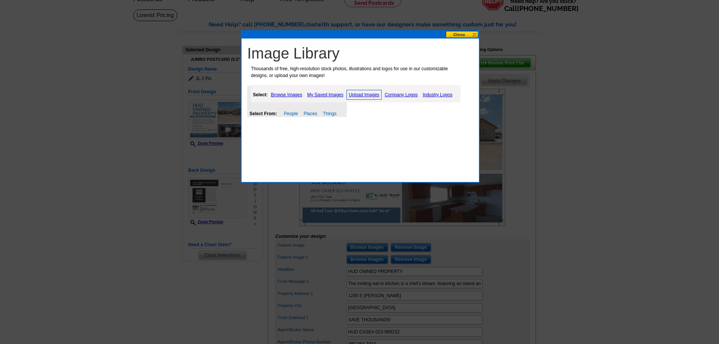
click at [356, 93] on link "Upload Images" at bounding box center [363, 95] width 35 height 10
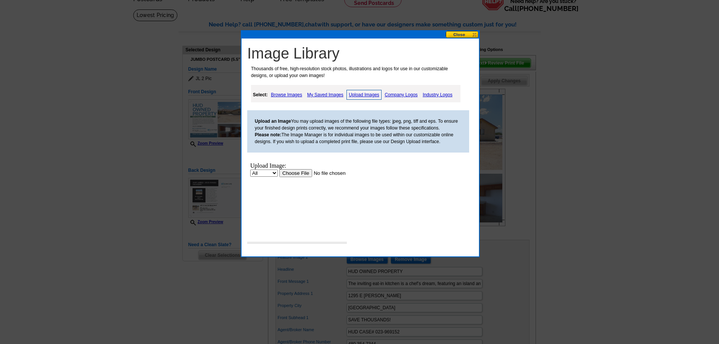
click at [291, 172] on input "file" at bounding box center [326, 173] width 95 height 8
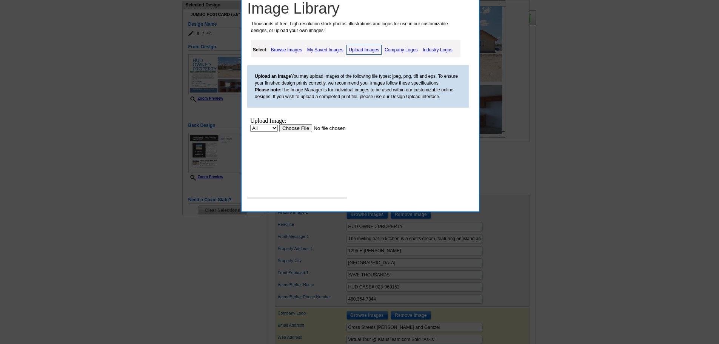
scroll to position [79, 0]
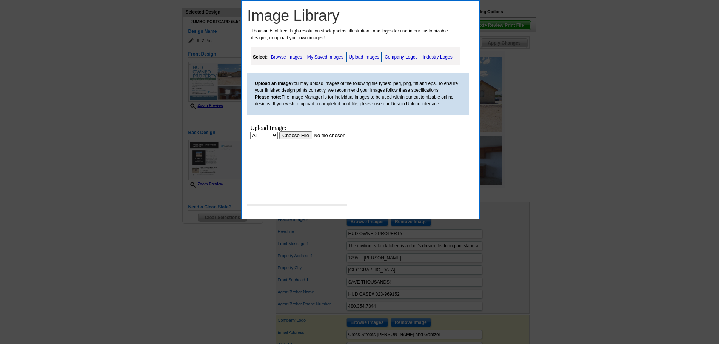
click at [291, 137] on input "file" at bounding box center [326, 135] width 95 height 8
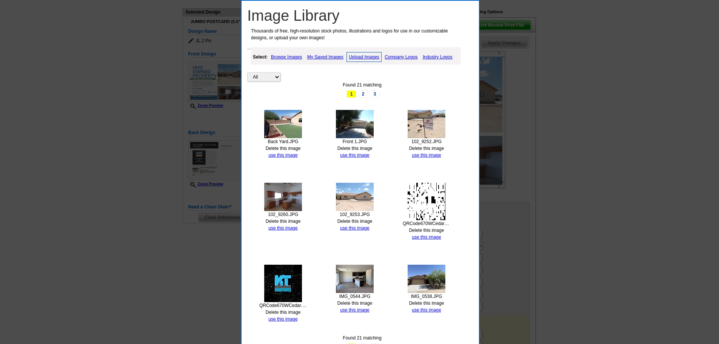
click at [349, 134] on img at bounding box center [355, 124] width 38 height 28
click at [354, 154] on link "use this image" at bounding box center [354, 154] width 29 height 5
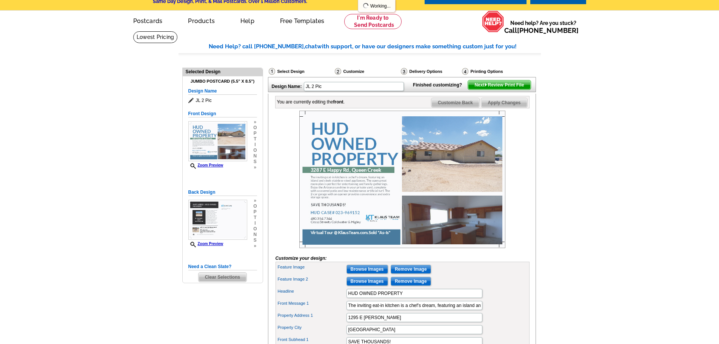
scroll to position [38, 0]
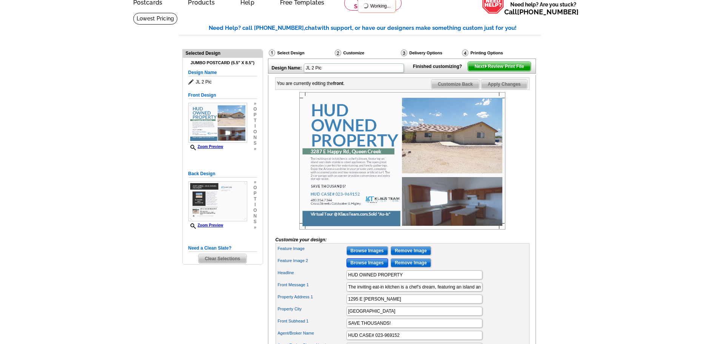
click at [383, 267] on input "Browse Images" at bounding box center [367, 262] width 42 height 9
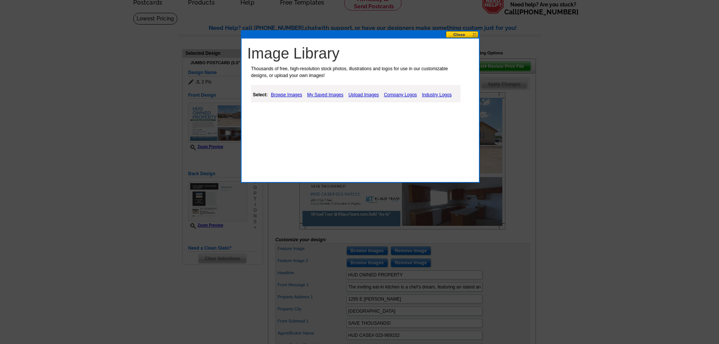
click at [282, 93] on link "Browse Images" at bounding box center [286, 94] width 35 height 9
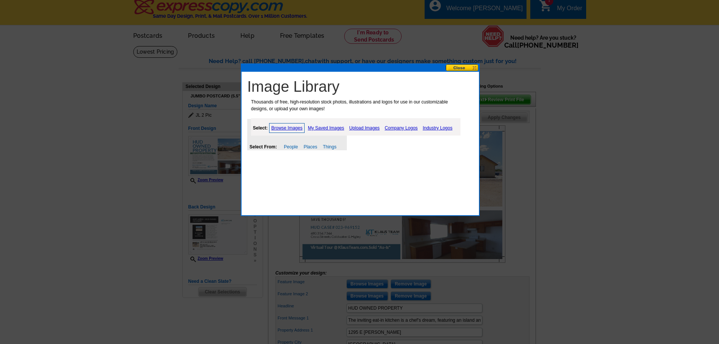
scroll to position [0, 0]
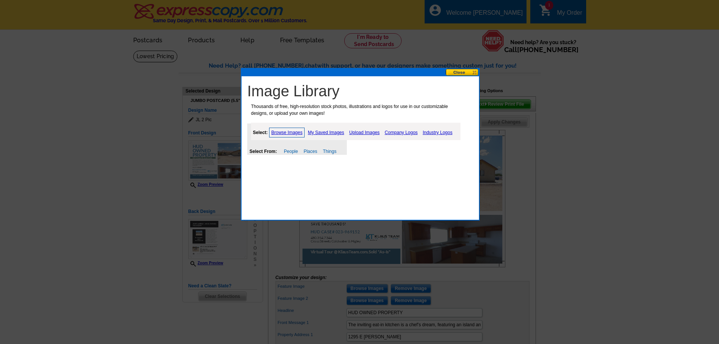
click at [341, 131] on link "My Saved Images" at bounding box center [326, 132] width 40 height 9
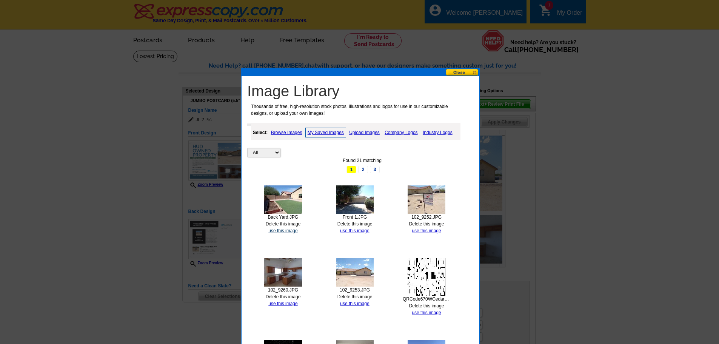
click at [278, 232] on link "use this image" at bounding box center [282, 230] width 29 height 5
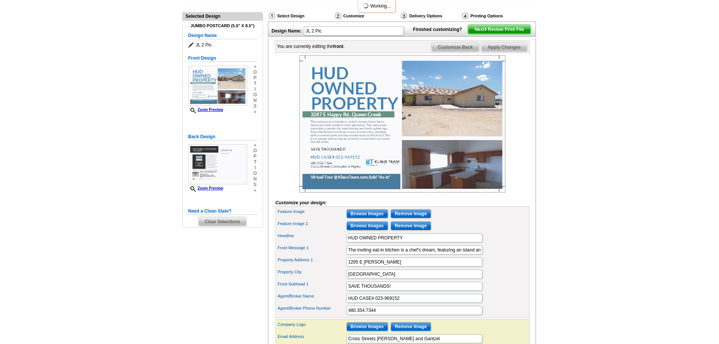
scroll to position [75, 0]
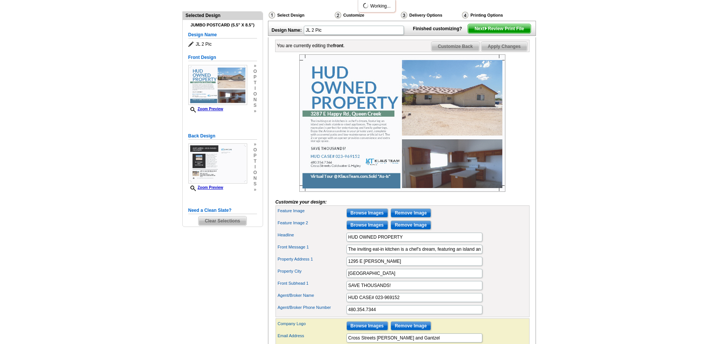
click at [503, 189] on img at bounding box center [402, 122] width 206 height 137
click at [518, 185] on div at bounding box center [402, 122] width 254 height 137
click at [451, 219] on div "Feature Image Browse Images Remove Image" at bounding box center [402, 213] width 251 height 12
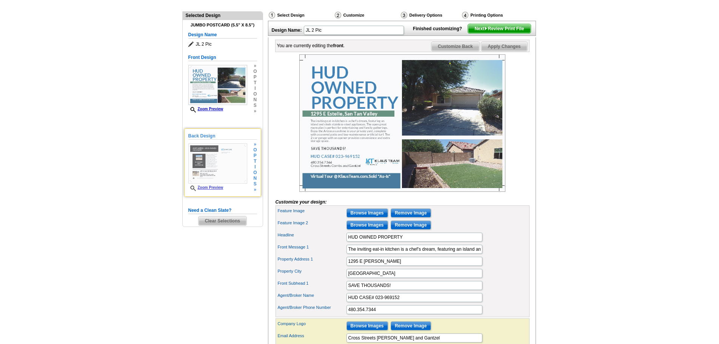
click at [232, 169] on img at bounding box center [217, 163] width 59 height 40
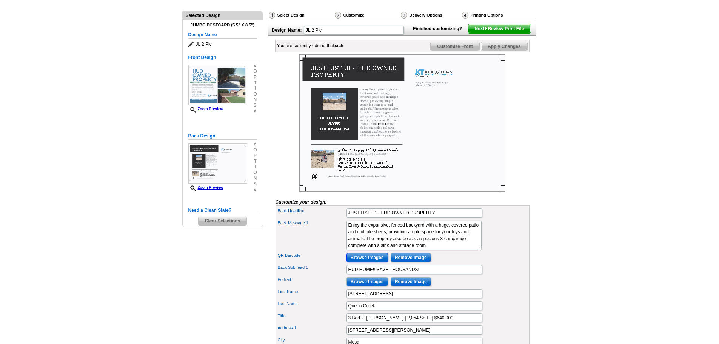
click at [376, 262] on input "Browse Images" at bounding box center [367, 257] width 42 height 9
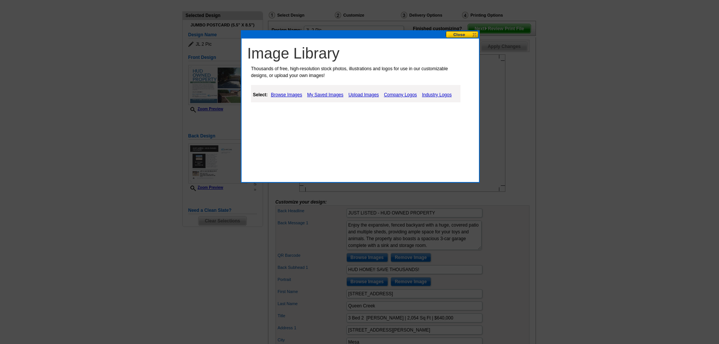
click at [320, 95] on link "My Saved Images" at bounding box center [325, 94] width 40 height 9
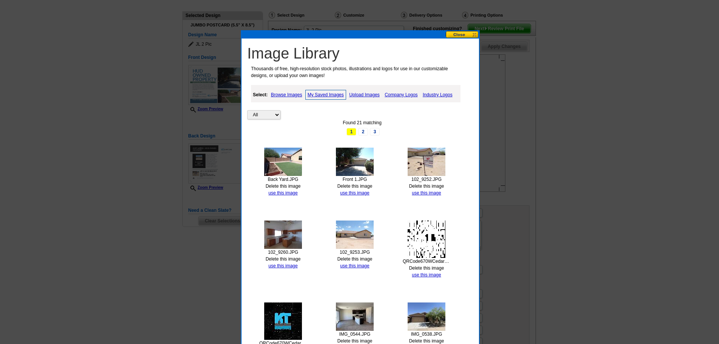
click at [351, 165] on img at bounding box center [355, 162] width 38 height 28
click at [356, 193] on link "use this image" at bounding box center [354, 192] width 29 height 5
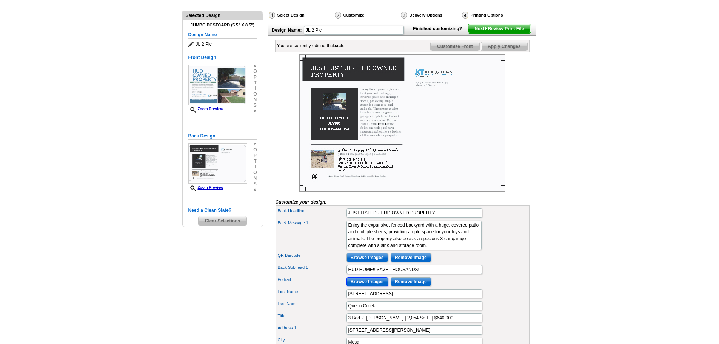
click at [374, 286] on input "Browse Images" at bounding box center [367, 281] width 42 height 9
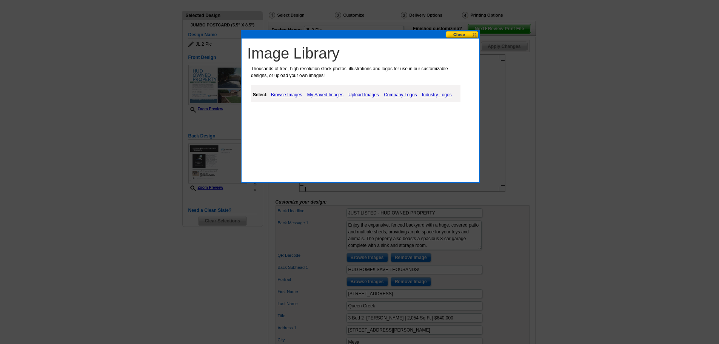
click at [322, 94] on link "My Saved Images" at bounding box center [325, 94] width 40 height 9
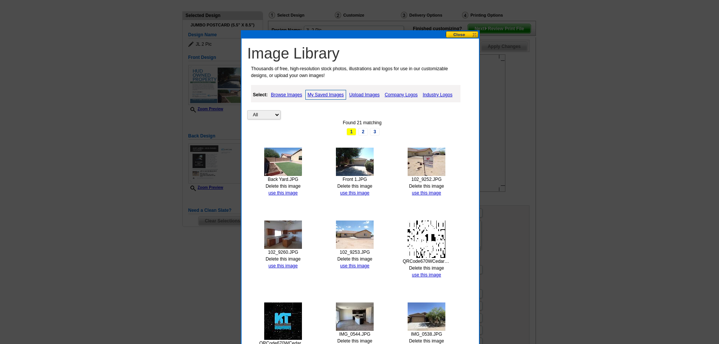
click at [359, 94] on link "Upload Images" at bounding box center [364, 94] width 34 height 9
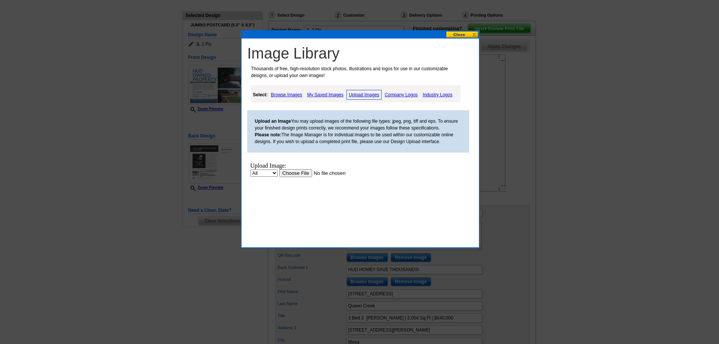
scroll to position [0, 0]
click at [295, 172] on input "file" at bounding box center [326, 173] width 95 height 8
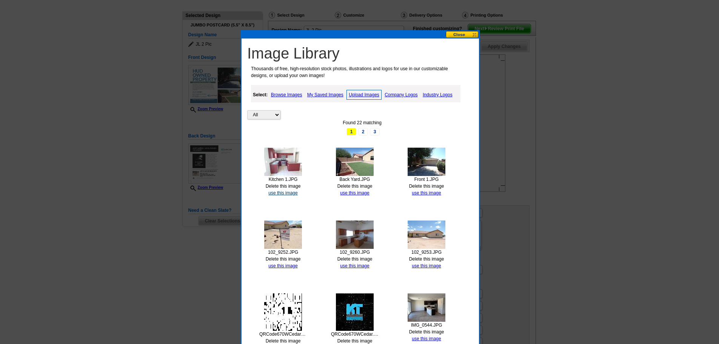
click at [286, 191] on link "use this image" at bounding box center [282, 192] width 29 height 5
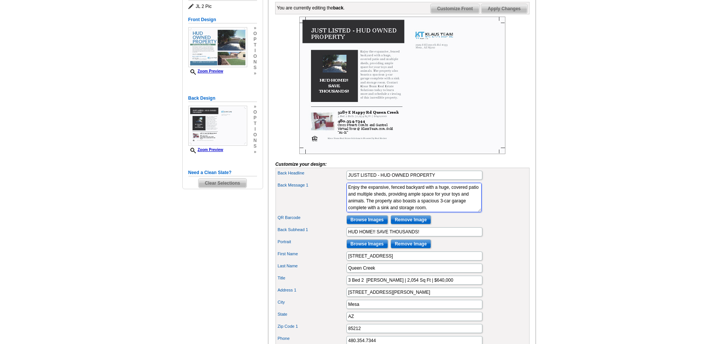
drag, startPoint x: 389, startPoint y: 200, endPoint x: 318, endPoint y: 187, distance: 72.1
click at [318, 187] on div "Back Headline JUST LISTED - HUD OWNED PROPERTY Back Message 1 Enjoy the expansi…" at bounding box center [402, 276] width 254 height 217
paste textarea "The inviting eat-in kitchen is a chef’s dream, featuring an island and sleek st…"
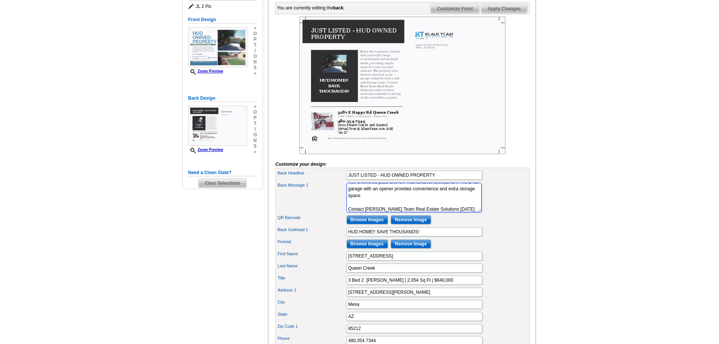
type textarea "The inviting eat-in kitchen is a chef’s dream, featuring an island and sleek st…"
click at [487, 214] on div "Back Message 1 Enjoy the expansive, fenced backyard with a huge, covered patio …" at bounding box center [402, 197] width 251 height 32
drag, startPoint x: 392, startPoint y: 270, endPoint x: 312, endPoint y: 272, distance: 80.0
click at [312, 262] on div "First Name 3287 E Happy Rd" at bounding box center [402, 256] width 251 height 12
type input "1295 E Estelle Ln"
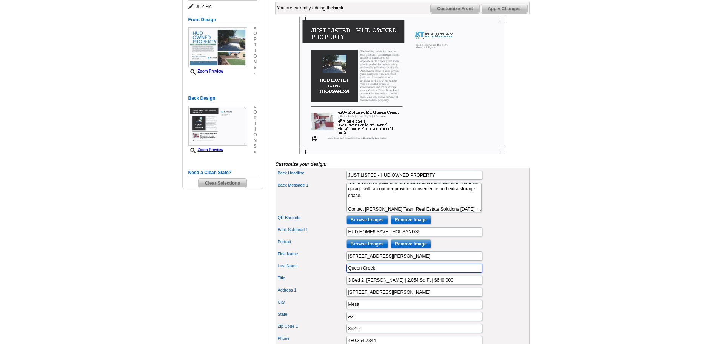
click at [366, 272] on input "Queen Creek" at bounding box center [414, 267] width 136 height 9
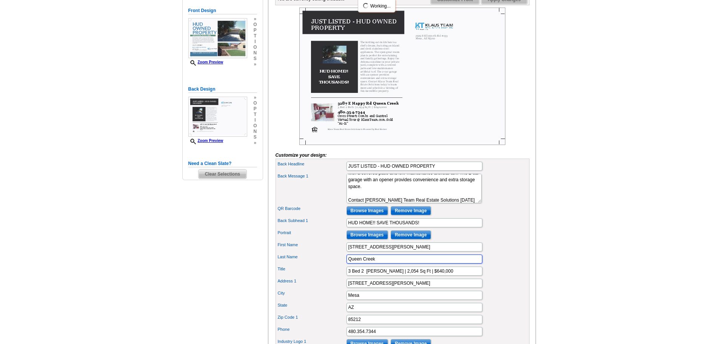
drag, startPoint x: 387, startPoint y: 271, endPoint x: 332, endPoint y: 272, distance: 54.7
click at [332, 265] on div "Last Name Queen Creek" at bounding box center [402, 259] width 251 height 12
type input "San Tan Valley"
drag, startPoint x: 380, startPoint y: 283, endPoint x: 391, endPoint y: 283, distance: 11.0
click at [391, 275] on input "3 Bed 2 Beth | 2,054 Sq Ft | $640,000" at bounding box center [414, 270] width 136 height 9
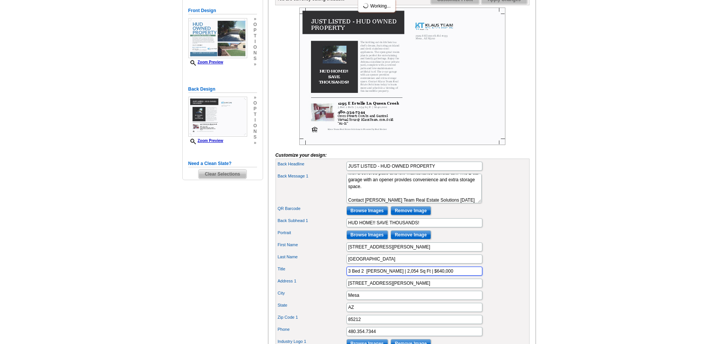
scroll to position [134, 0]
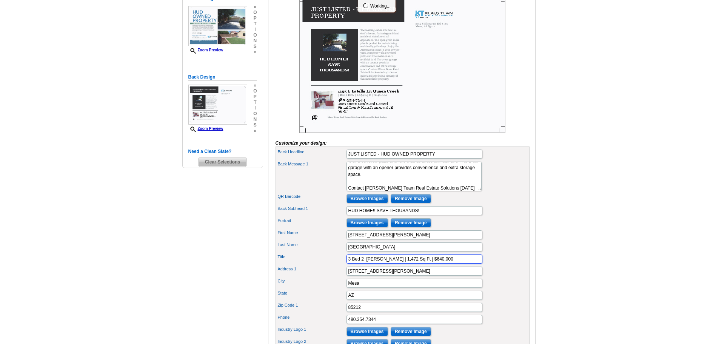
drag, startPoint x: 408, startPoint y: 271, endPoint x: 416, endPoint y: 272, distance: 8.1
click at [416, 263] on input "3 Bed 2 Beth | 1,472 Sq Ft | $640,000" at bounding box center [414, 258] width 136 height 9
type input "3 Bed 2 Beth | 1,472 Sq Ft | $332,000"
click at [499, 277] on div "Address 1 2919 S Ellsworth Rd #133" at bounding box center [402, 271] width 251 height 12
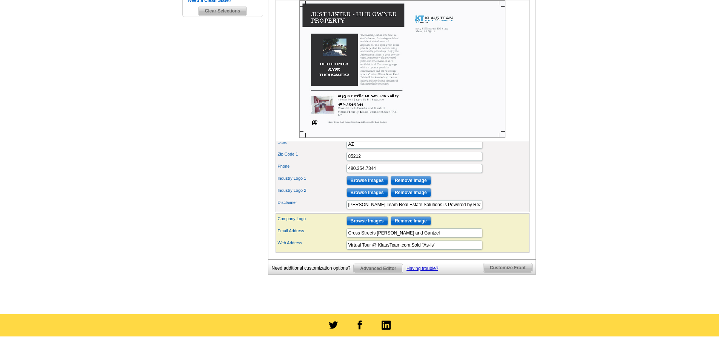
scroll to position [59, 0]
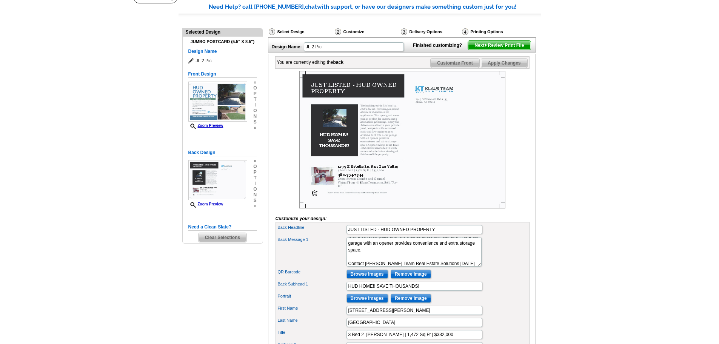
click at [491, 50] on span "Next Review Print File" at bounding box center [499, 45] width 62 height 9
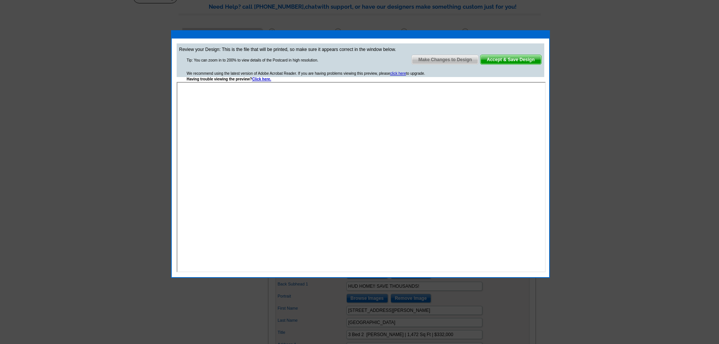
click at [702, 116] on div at bounding box center [359, 142] width 719 height 403
click at [520, 62] on span "Accept & Save Design" at bounding box center [510, 59] width 61 height 9
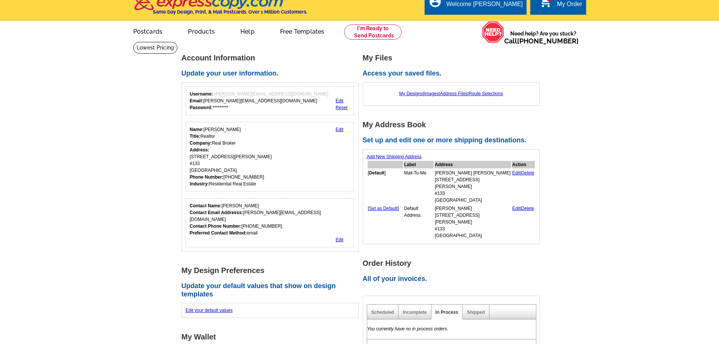
scroll to position [151, 0]
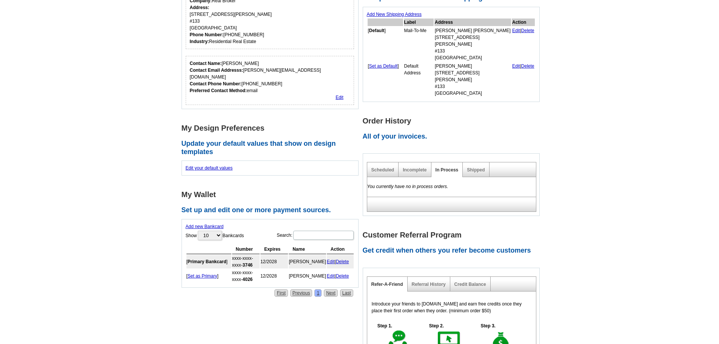
click at [477, 162] on div "Shipped" at bounding box center [476, 169] width 26 height 15
click at [475, 167] on link "Shipped" at bounding box center [476, 169] width 18 height 5
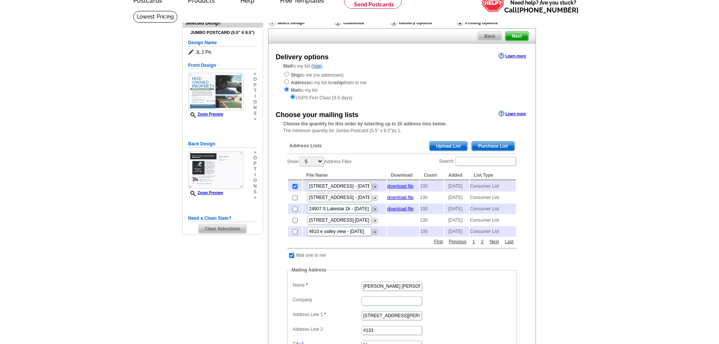
scroll to position [38, 0]
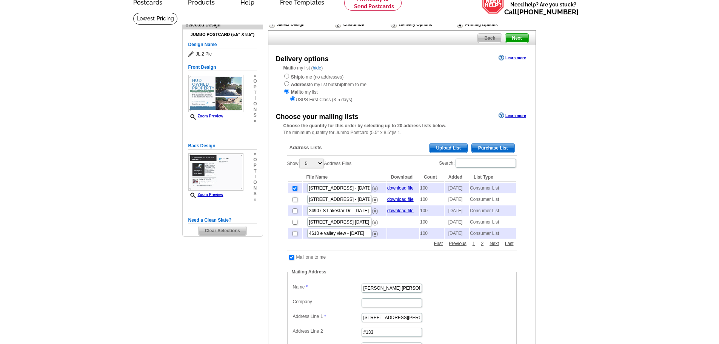
click at [488, 146] on span "Purchase List" at bounding box center [493, 147] width 43 height 9
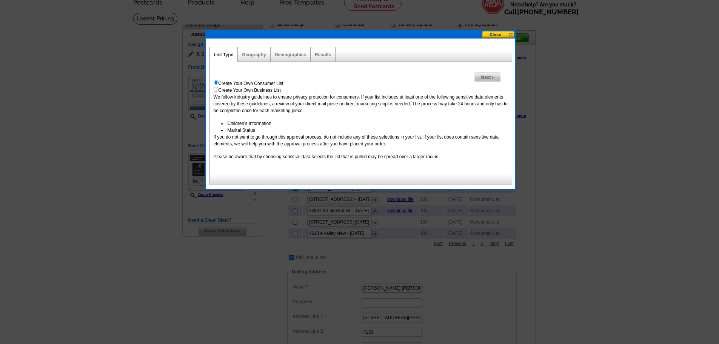
click at [487, 78] on span "Next" at bounding box center [487, 77] width 26 height 9
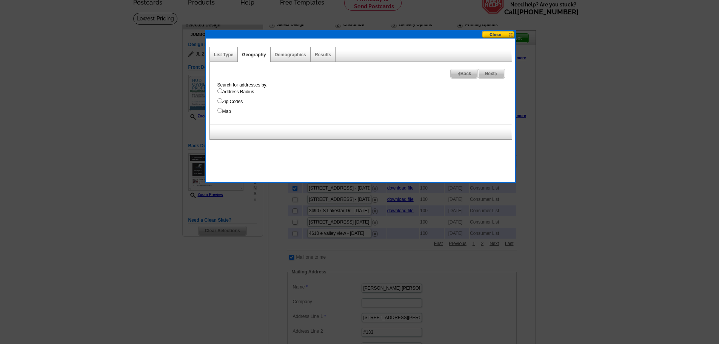
click at [225, 91] on label "Address Radius" at bounding box center [364, 91] width 294 height 7
click at [222, 91] on input "Address Radius" at bounding box center [219, 90] width 5 height 5
radio input "true"
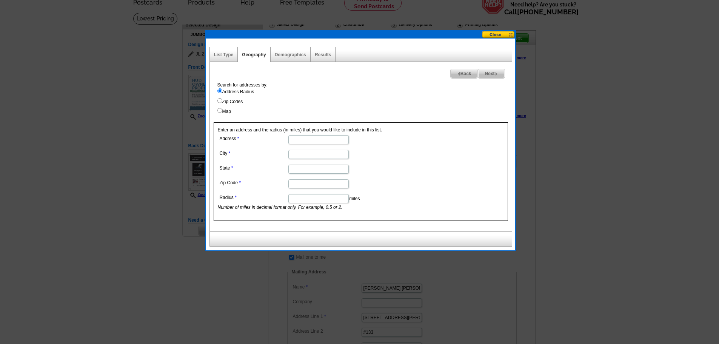
click at [297, 140] on input "Address" at bounding box center [318, 139] width 60 height 9
type input "[STREET_ADDRESS][PERSON_NAME]"
type input "[GEOGRAPHIC_DATA]"
type input "AZ"
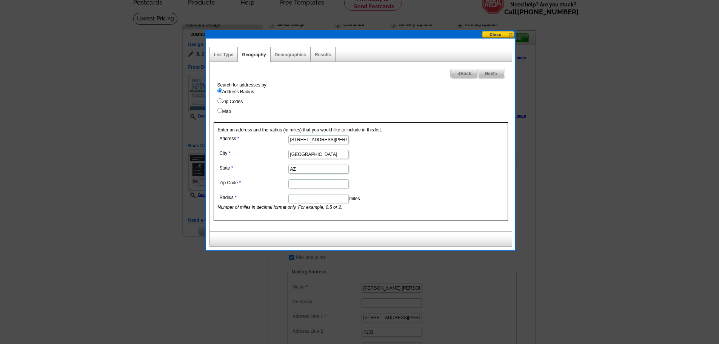
click at [305, 183] on input "Zip Code" at bounding box center [318, 183] width 60 height 9
type input "85140"
type input "1"
click at [490, 72] on span "Next" at bounding box center [491, 73] width 26 height 9
select select
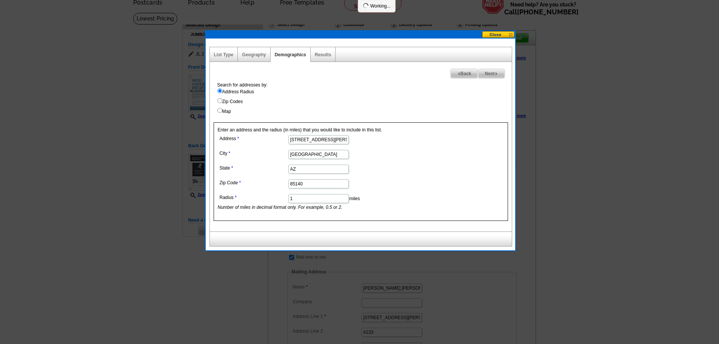
select select
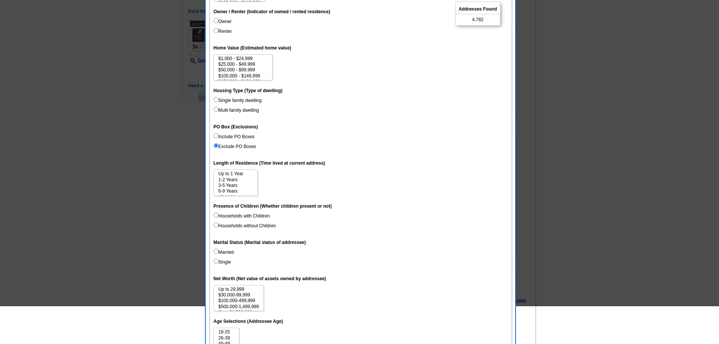
scroll to position [113, 0]
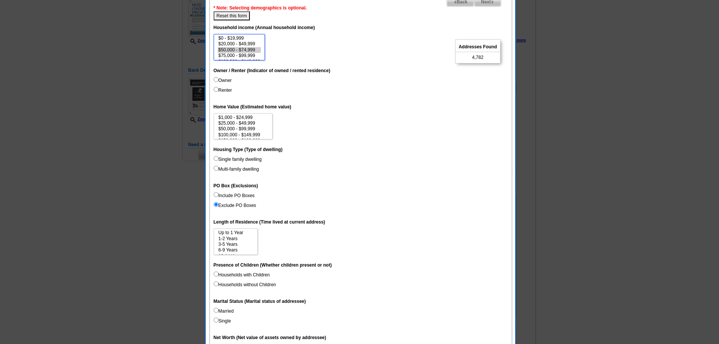
click at [245, 51] on option "$50,000 - $74,999" at bounding box center [239, 50] width 43 height 6
click at [246, 57] on option "$75,000 - $99,999" at bounding box center [239, 56] width 43 height 6
click at [257, 48] on option "$100,000 - $149,999" at bounding box center [239, 47] width 43 height 6
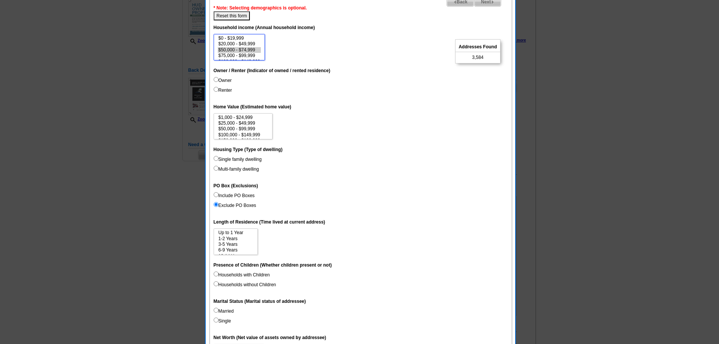
click at [253, 49] on option "$50,000 - $74,999" at bounding box center [239, 50] width 43 height 6
click at [250, 54] on option "$75,000 - $99,999" at bounding box center [239, 56] width 43 height 6
select select "50000-74999"
click at [253, 48] on option "$100,000 - $149,999" at bounding box center [239, 47] width 43 height 6
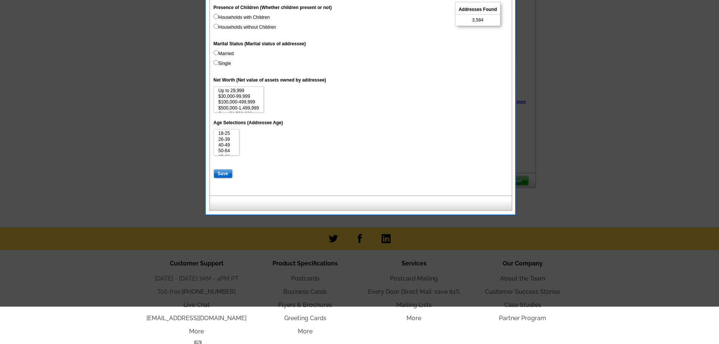
scroll to position [377, 0]
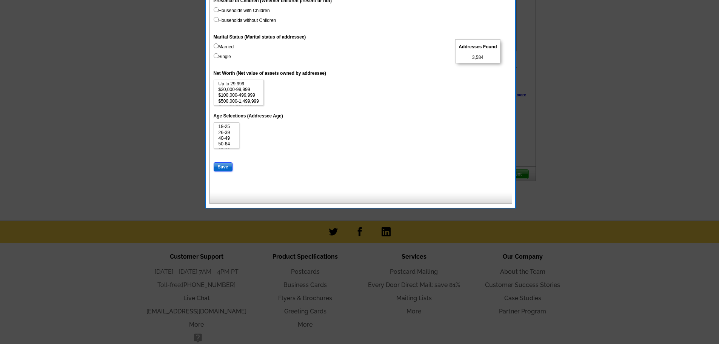
click at [219, 169] on input "Save" at bounding box center [223, 166] width 19 height 9
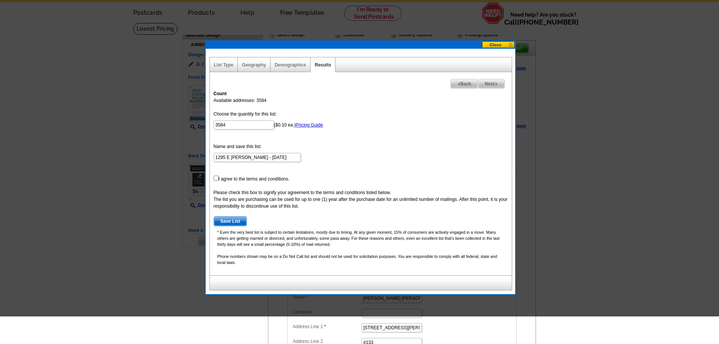
scroll to position [0, 0]
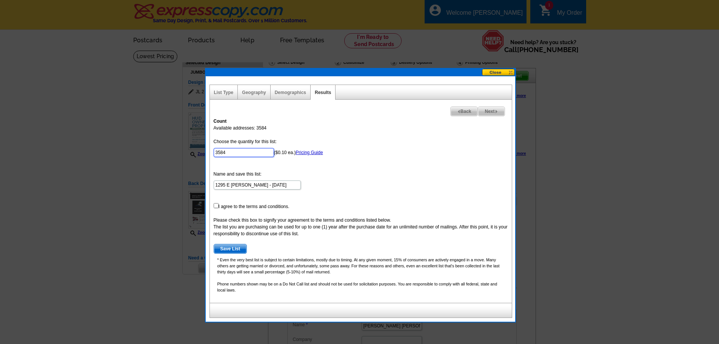
drag, startPoint x: 226, startPoint y: 153, endPoint x: 140, endPoint y: 159, distance: 85.9
type input "100"
click at [225, 206] on form "Choose the quantity for this list: 100 ($0.10 ea.) Pricing Guide Name and save …" at bounding box center [361, 195] width 294 height 115
click at [215, 204] on input "checkbox" at bounding box center [216, 205] width 5 height 5
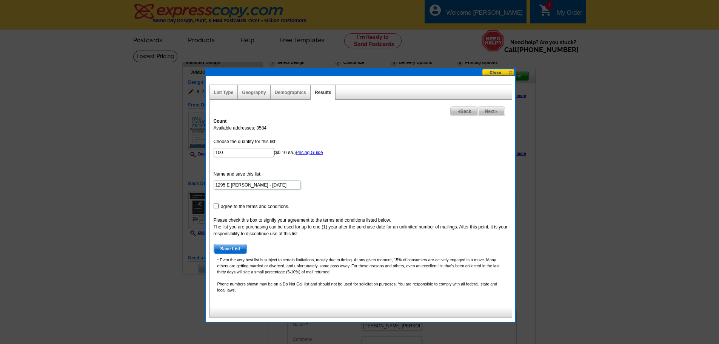
checkbox input "true"
click at [232, 243] on form "Choose the quantity for this list: 100 ($0.10 ea.) Pricing Guide Name and save …" at bounding box center [361, 195] width 294 height 115
click at [233, 250] on span "Save List" at bounding box center [230, 248] width 33 height 9
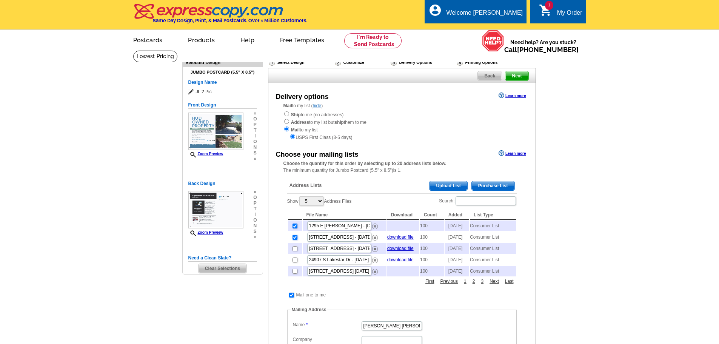
click at [292, 240] on input "checkbox" at bounding box center [294, 237] width 5 height 5
checkbox input "false"
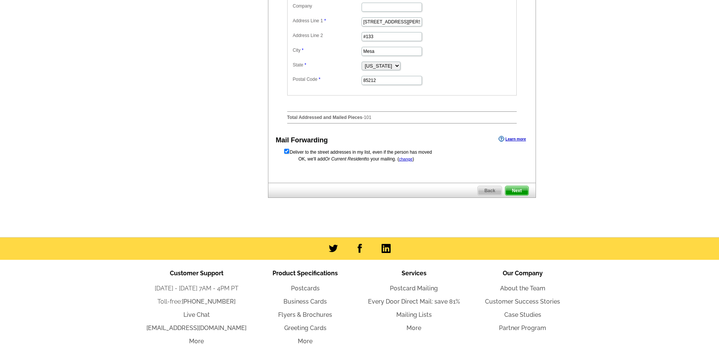
scroll to position [340, 0]
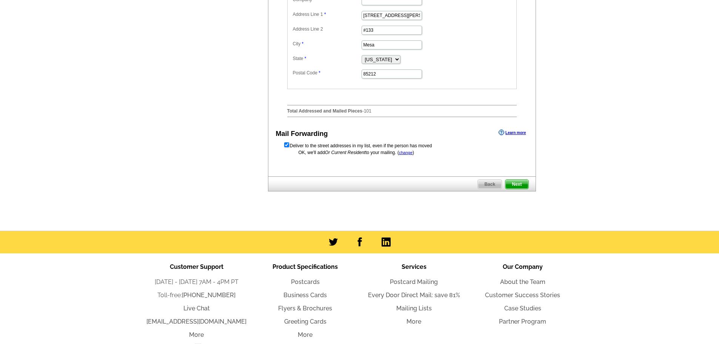
click at [512, 189] on span "Next" at bounding box center [516, 184] width 23 height 9
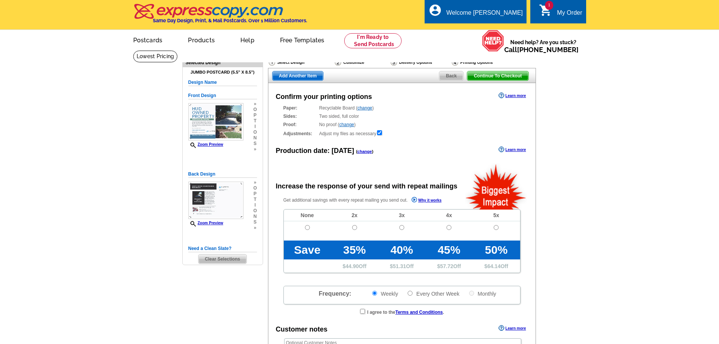
radio input "false"
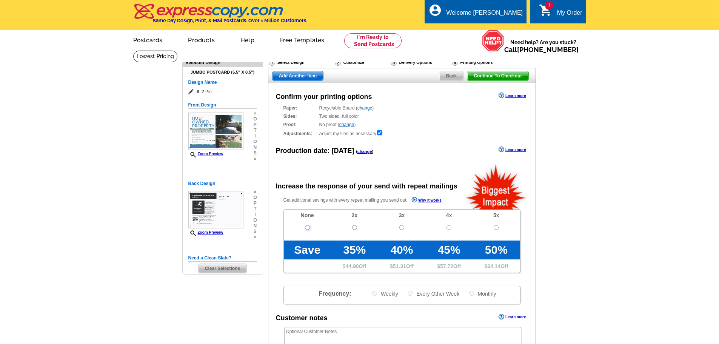
click at [308, 229] on input "radio" at bounding box center [307, 227] width 5 height 5
radio input "true"
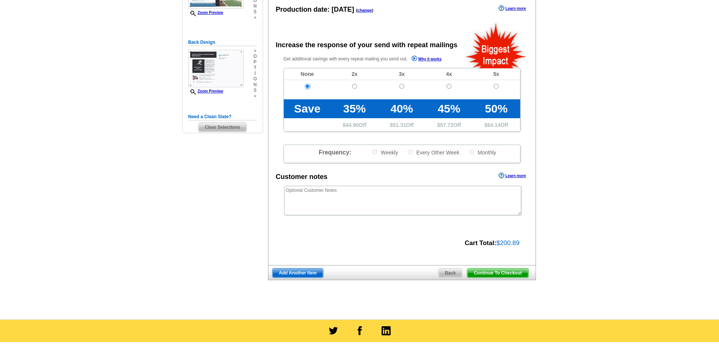
scroll to position [151, 0]
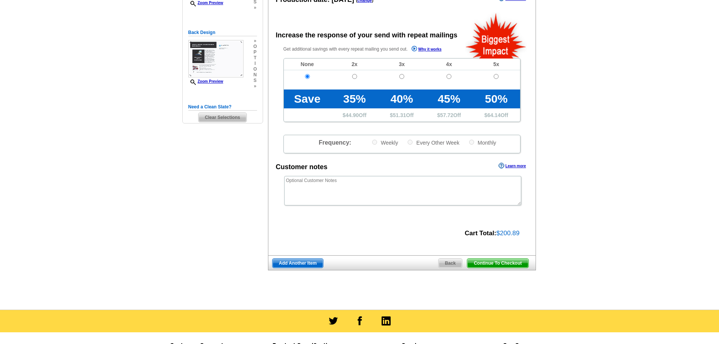
click at [507, 263] on span "Continue To Checkout" at bounding box center [497, 263] width 61 height 9
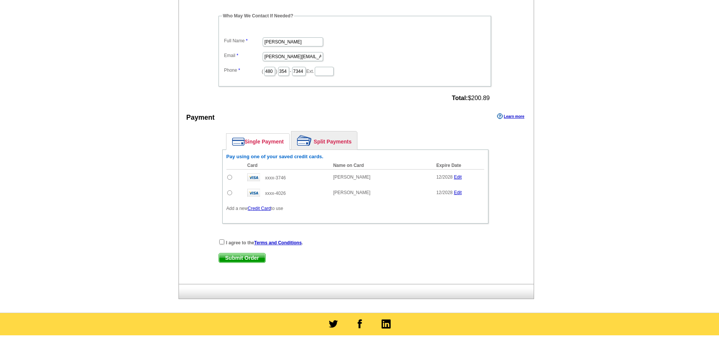
scroll to position [264, 0]
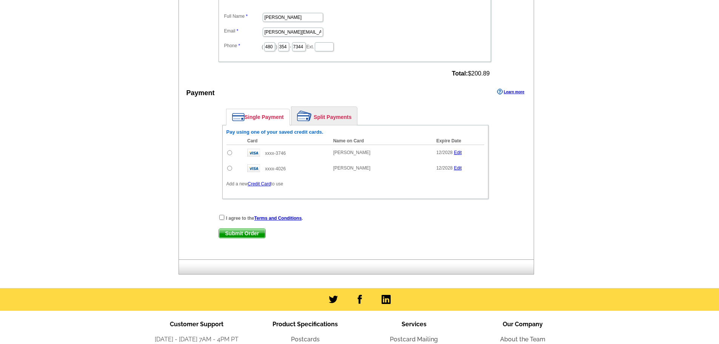
click at [262, 184] on link "Credit Card" at bounding box center [259, 183] width 23 height 5
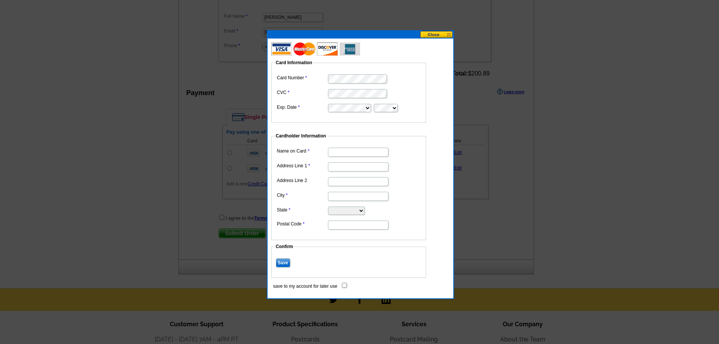
scroll to position [0, 0]
click at [354, 151] on input "Name on Card" at bounding box center [358, 152] width 60 height 9
type input "[PERSON_NAME]"
type input "2117 E [PERSON_NAME]"
type input "Gilbert"
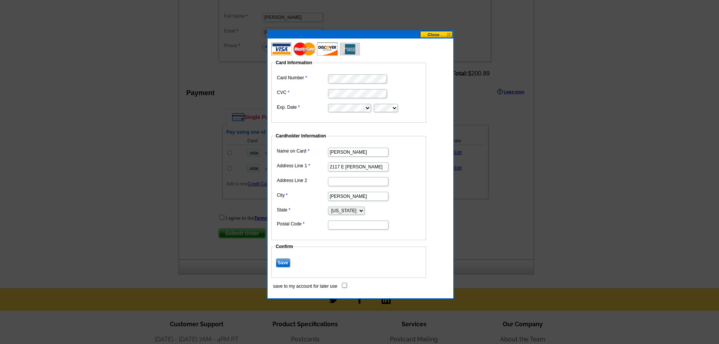
select select "AZ"
type input "85298"
click at [294, 229] on dd "85298" at bounding box center [348, 225] width 147 height 12
click at [280, 260] on input "Save" at bounding box center [283, 262] width 14 height 9
click at [345, 285] on input "save to my account for later use" at bounding box center [344, 285] width 5 height 5
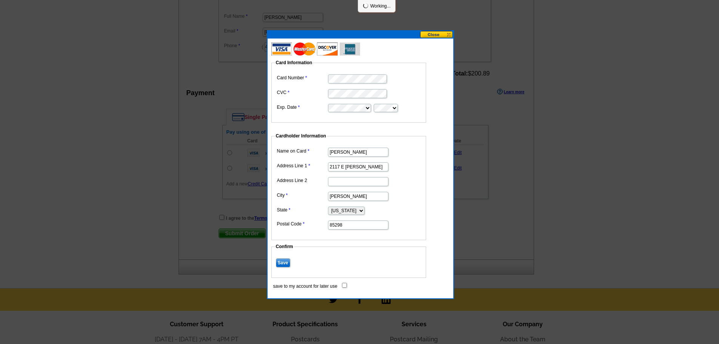
checkbox input "true"
click at [285, 262] on input "Save" at bounding box center [283, 262] width 14 height 9
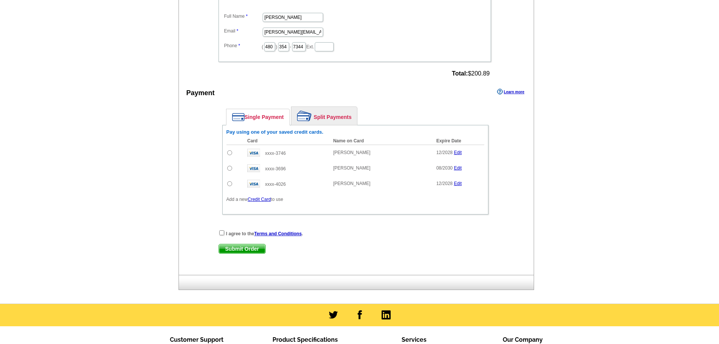
click at [229, 168] on input "radio" at bounding box center [229, 168] width 5 height 5
radio input "true"
click at [221, 232] on input "checkbox" at bounding box center [221, 232] width 5 height 5
checkbox input "true"
click at [238, 249] on span "Submit Order" at bounding box center [242, 248] width 46 height 9
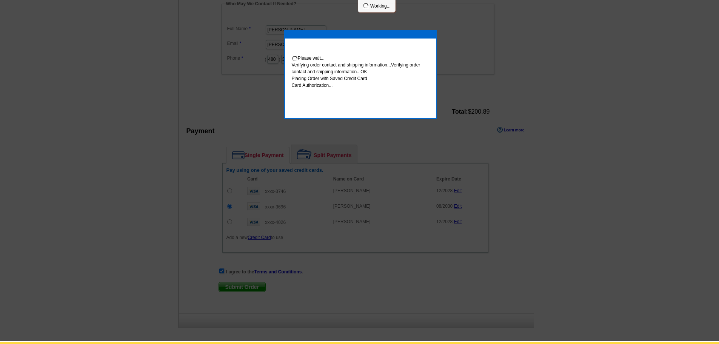
scroll to position [261, 0]
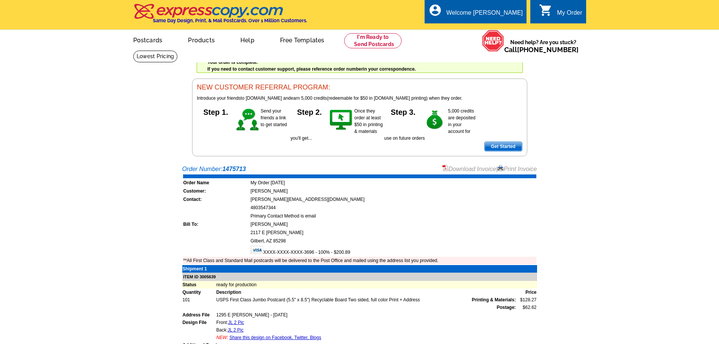
click at [472, 169] on link "Download Invoice" at bounding box center [469, 169] width 54 height 6
